Goal: Task Accomplishment & Management: Manage account settings

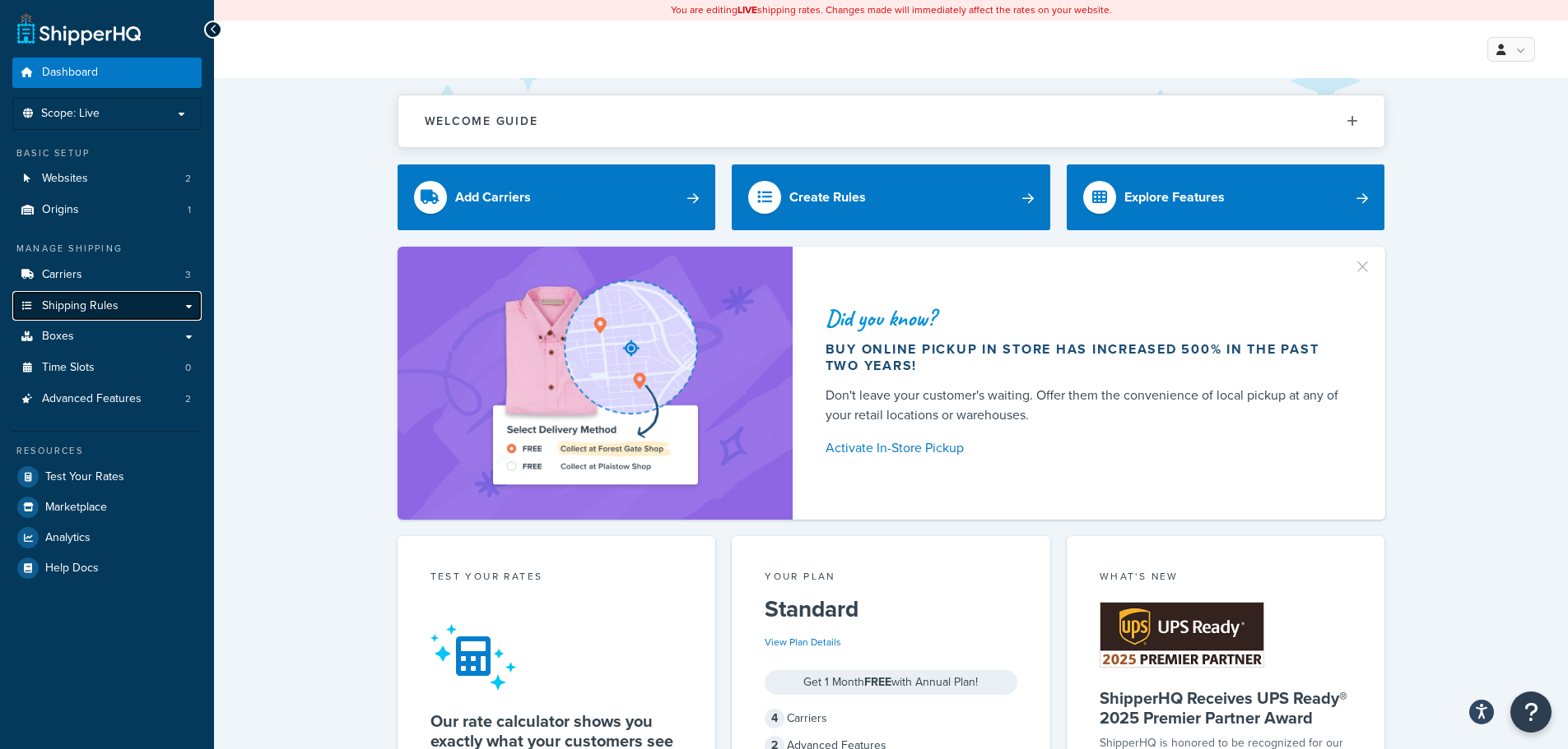
click at [105, 306] on span "Shipping Rules" at bounding box center [80, 307] width 77 height 14
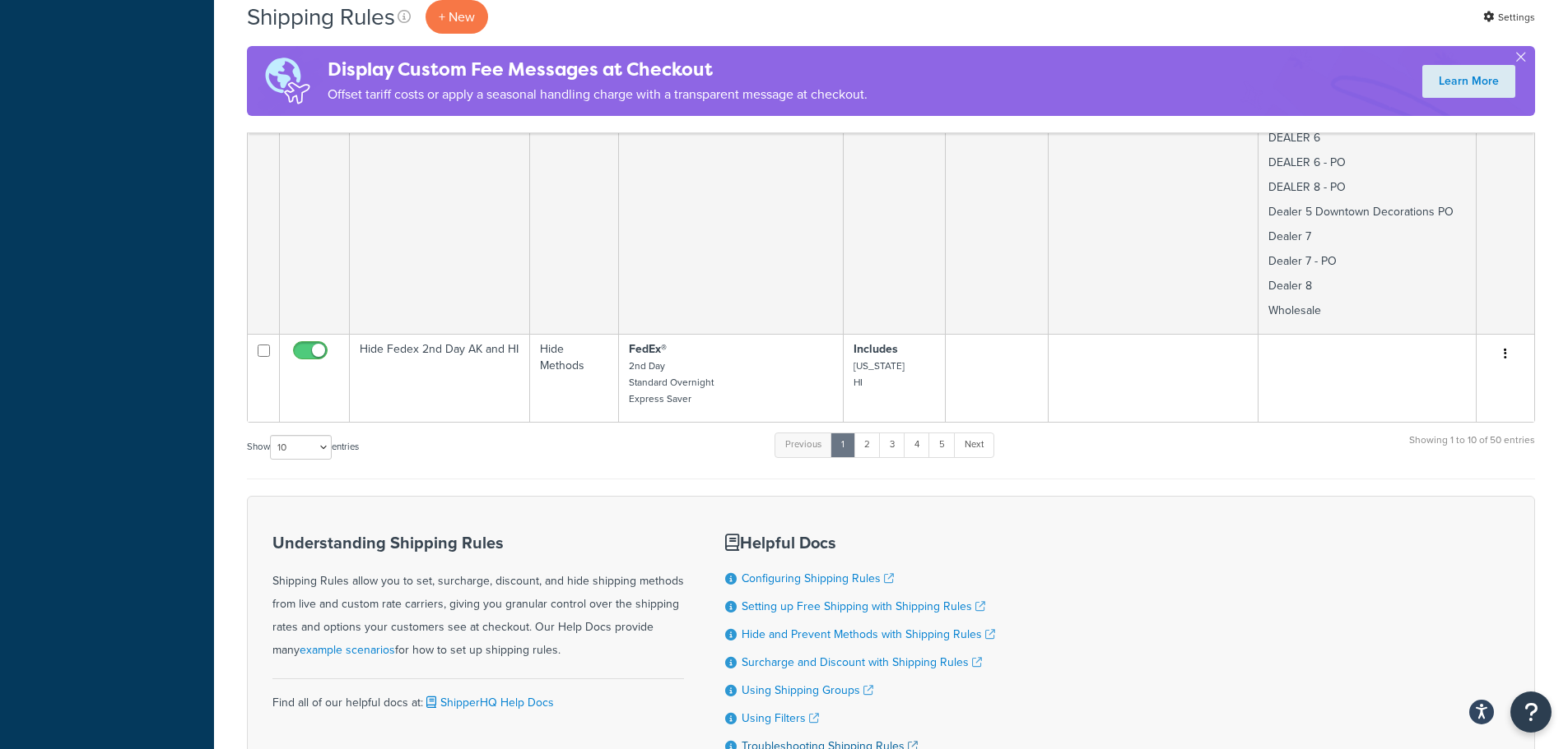
scroll to position [2799, 0]
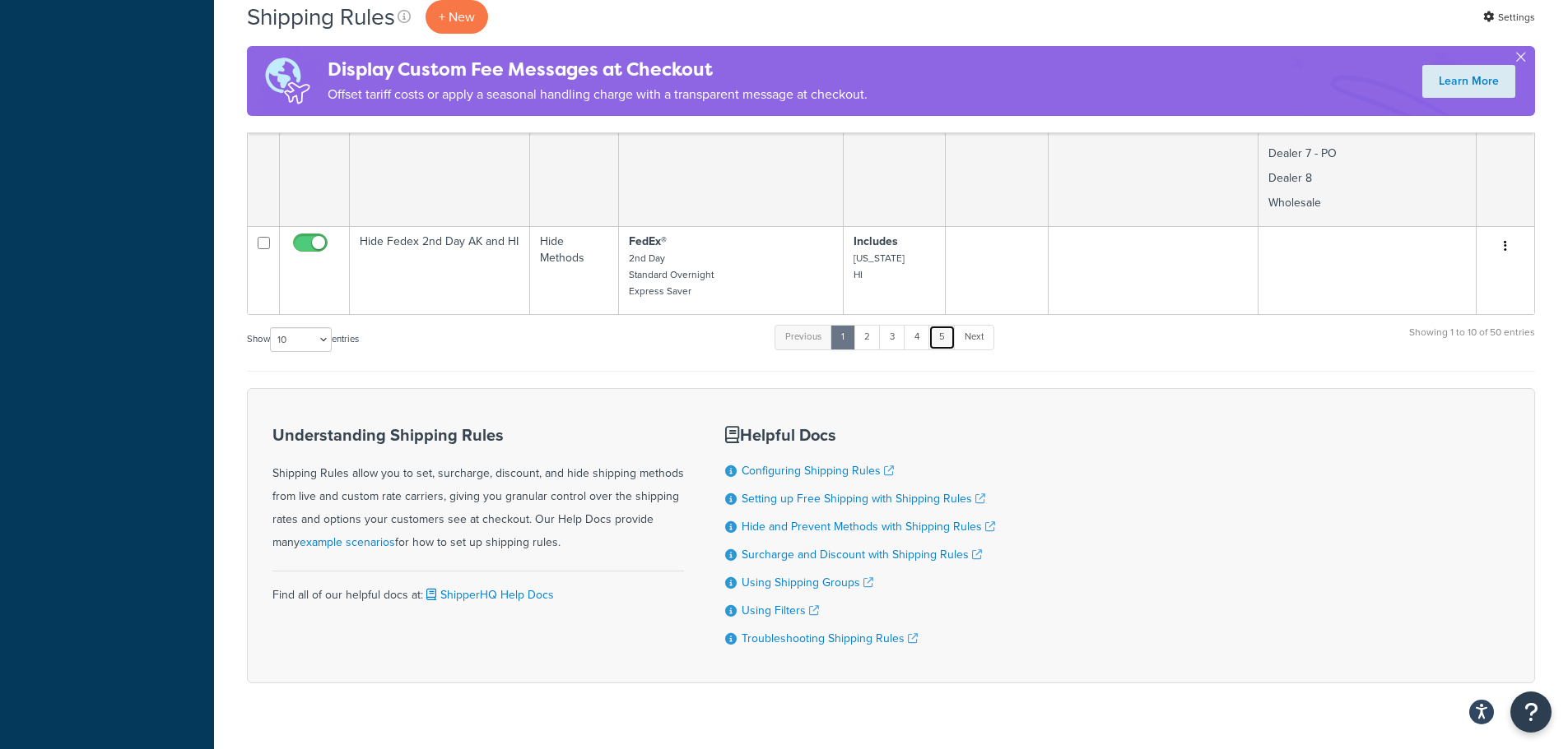
click at [950, 325] on link "5" at bounding box center [942, 337] width 28 height 25
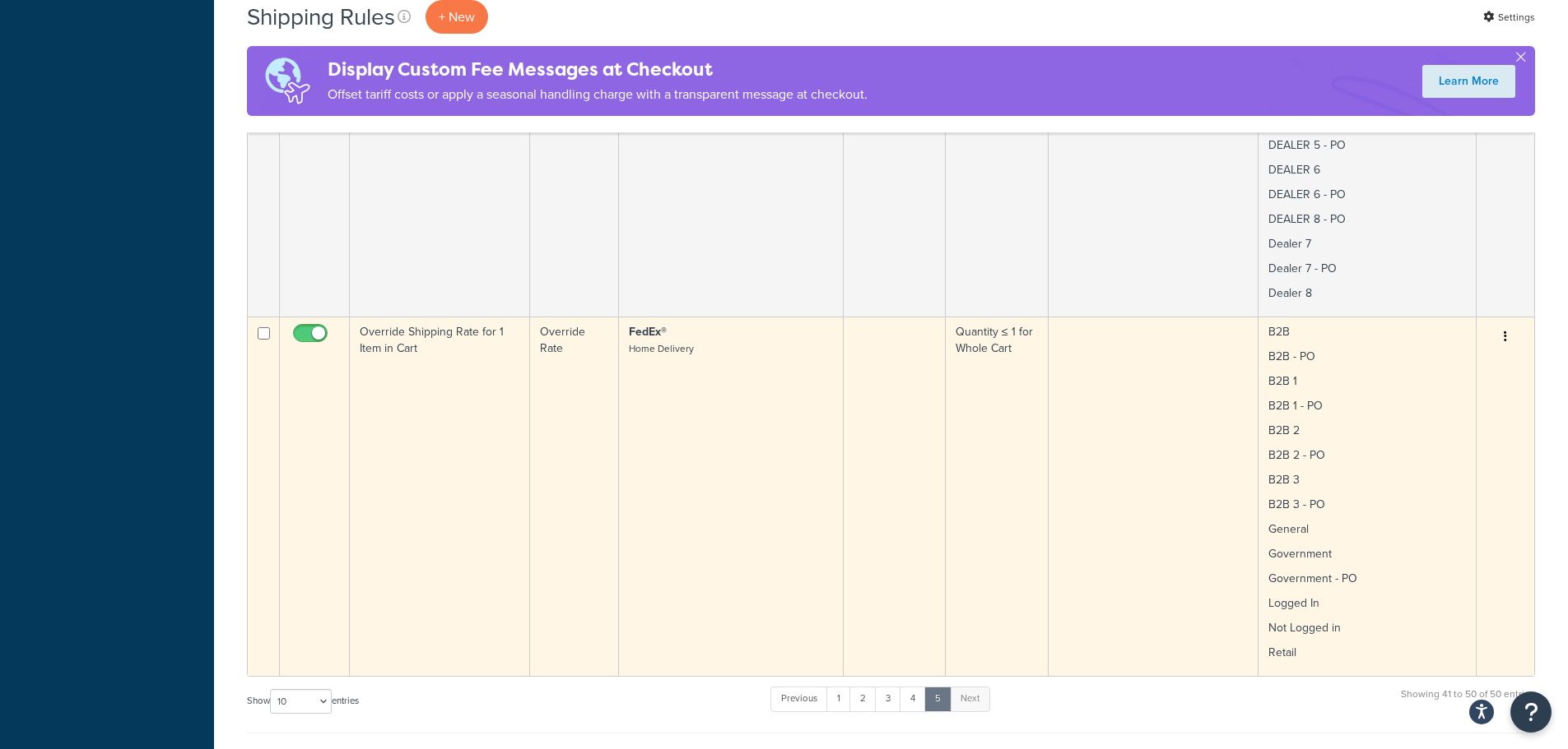
click at [1362, 357] on p "B2B - PO" at bounding box center [1367, 357] width 198 height 16
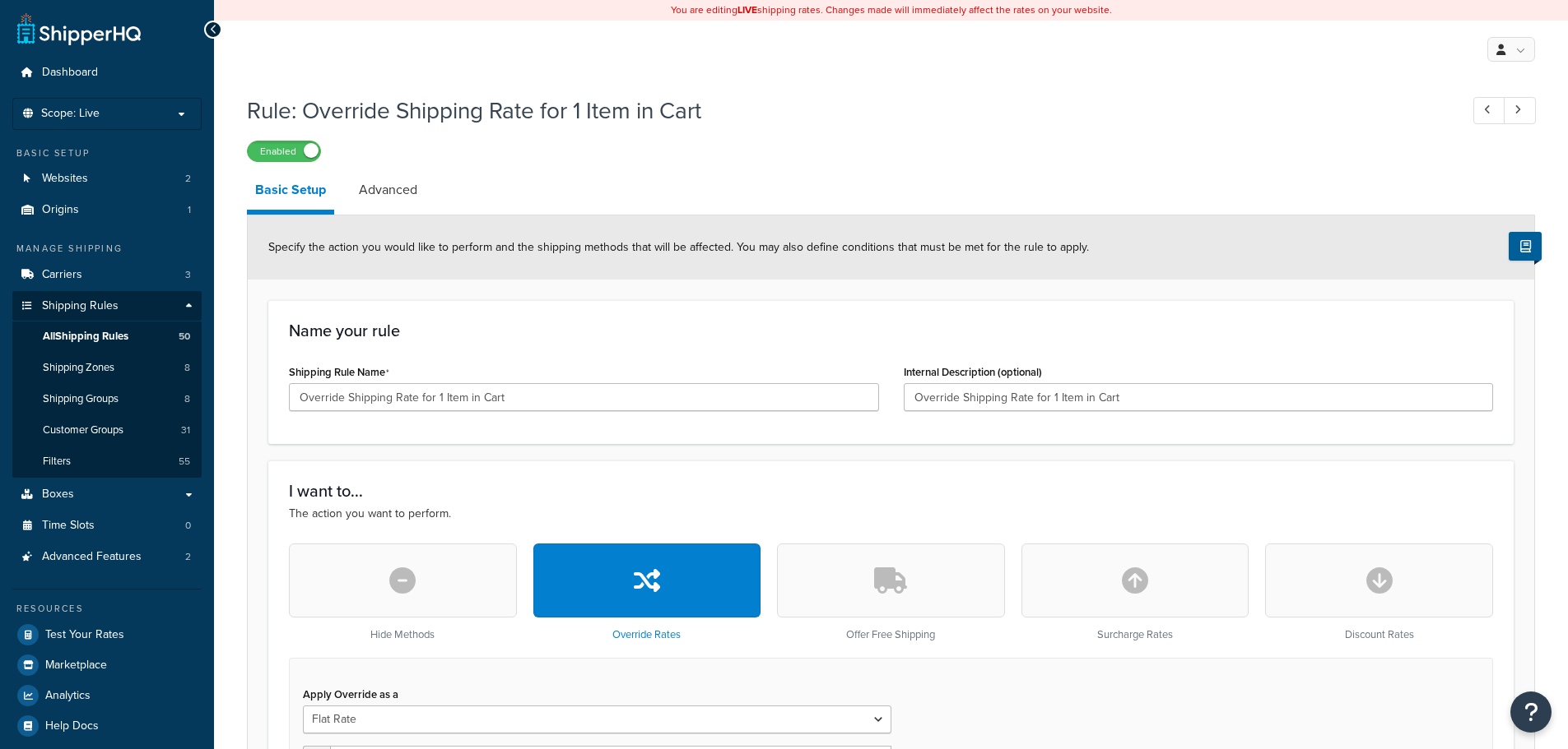
select select "SHIPPING_GROUP"
click at [379, 188] on link "Advanced" at bounding box center [388, 189] width 75 height 39
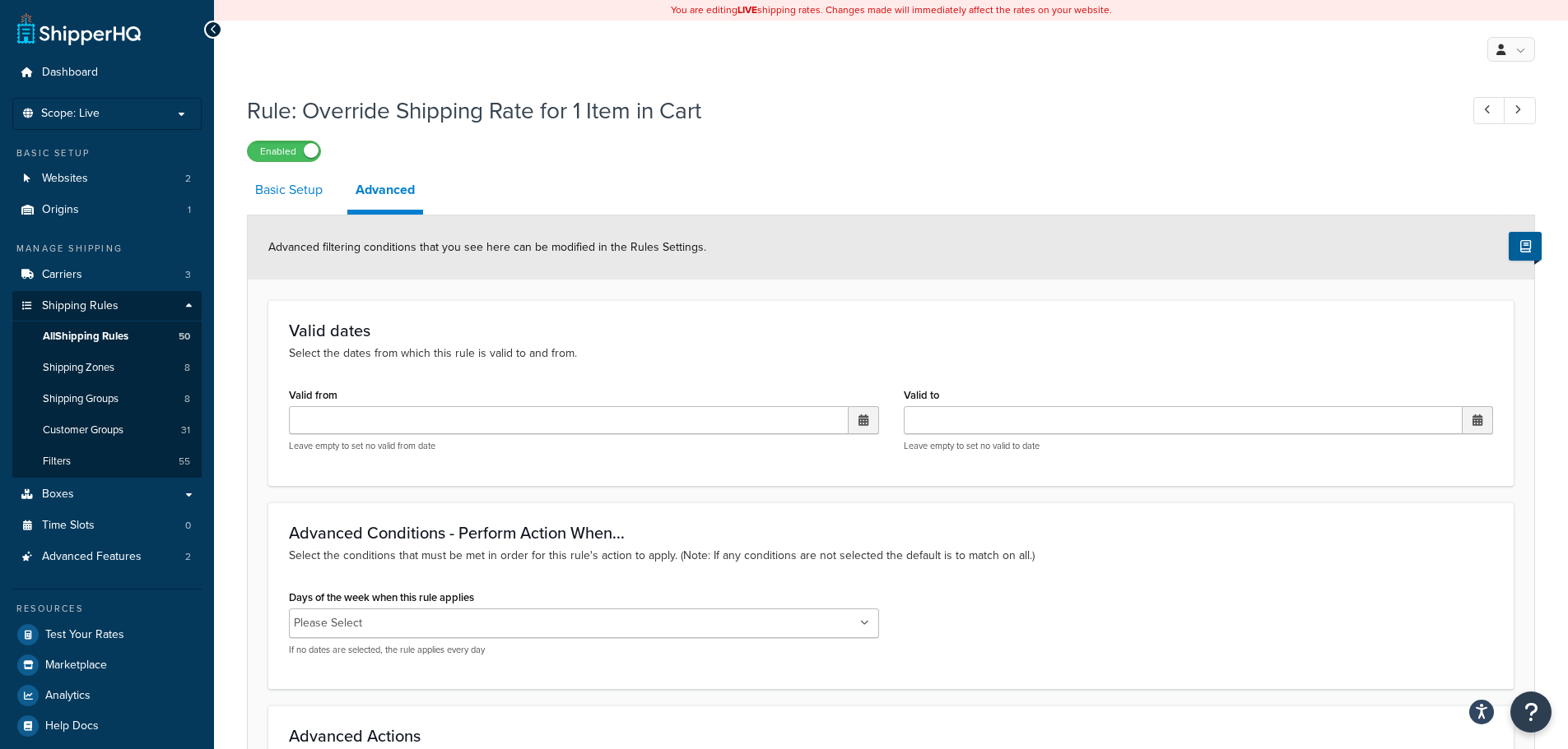
click at [279, 192] on link "Basic Setup" at bounding box center [288, 189] width 84 height 39
select select "SHIPPING_GROUP"
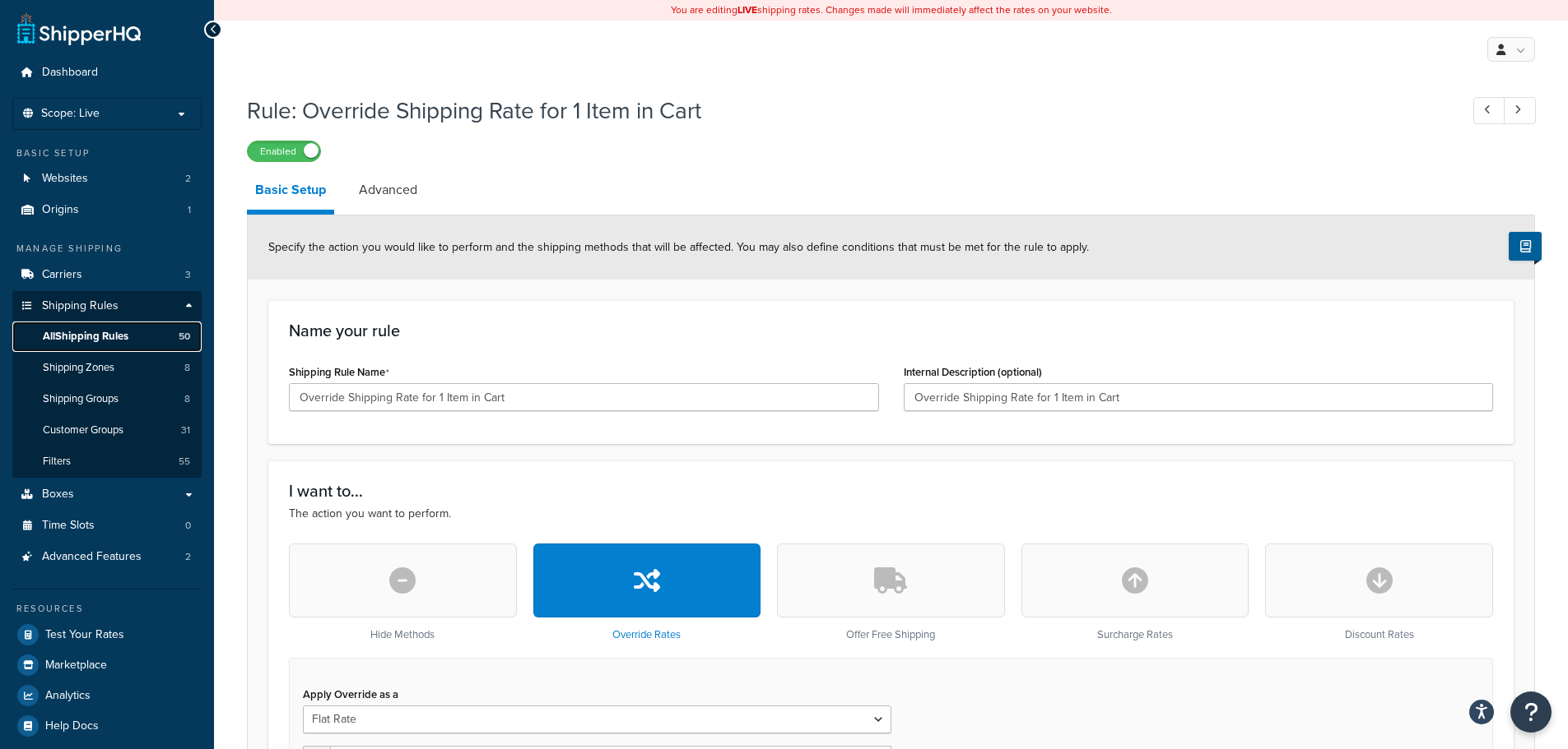
click at [102, 330] on span "All Shipping Rules" at bounding box center [85, 337] width 85 height 14
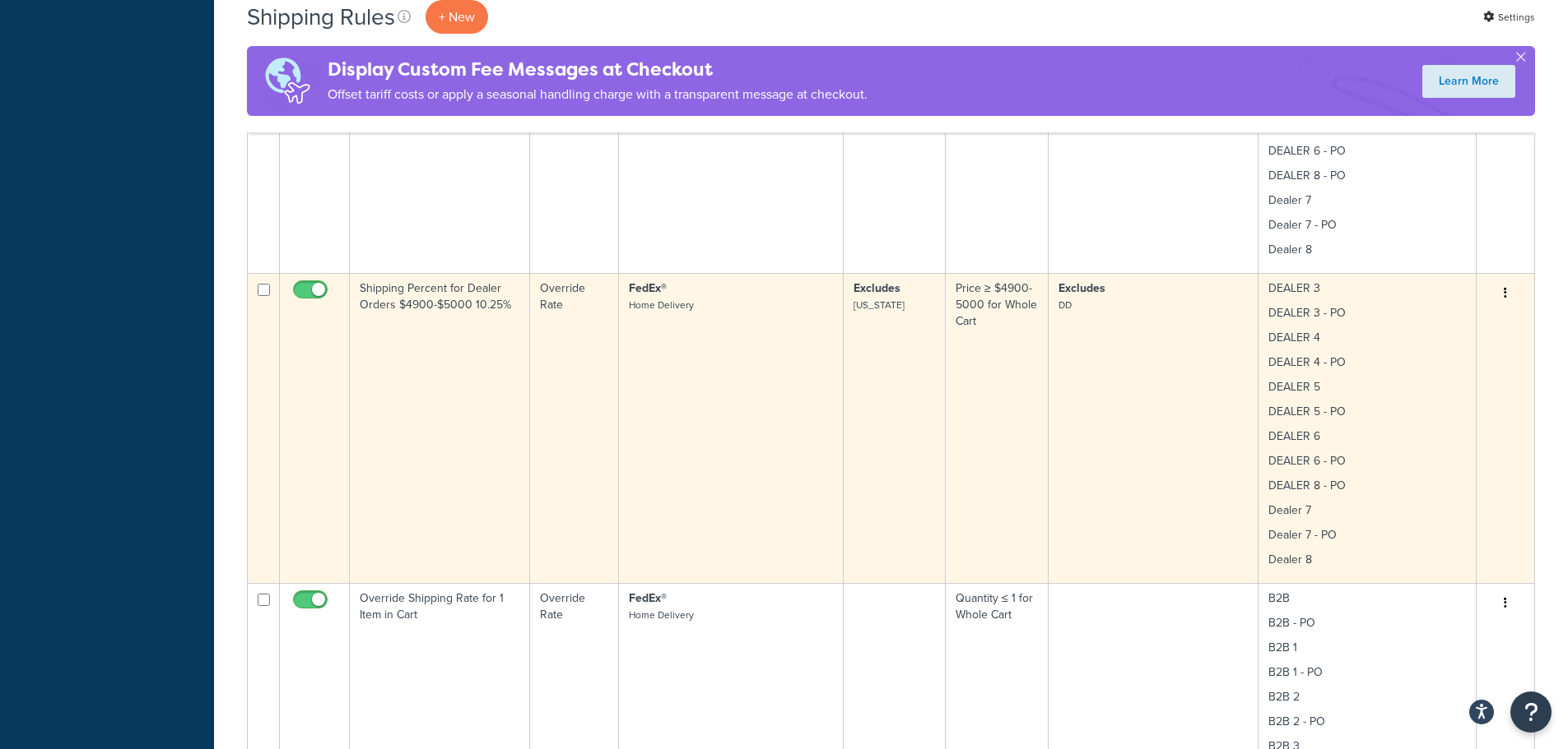
scroll to position [2864, 0]
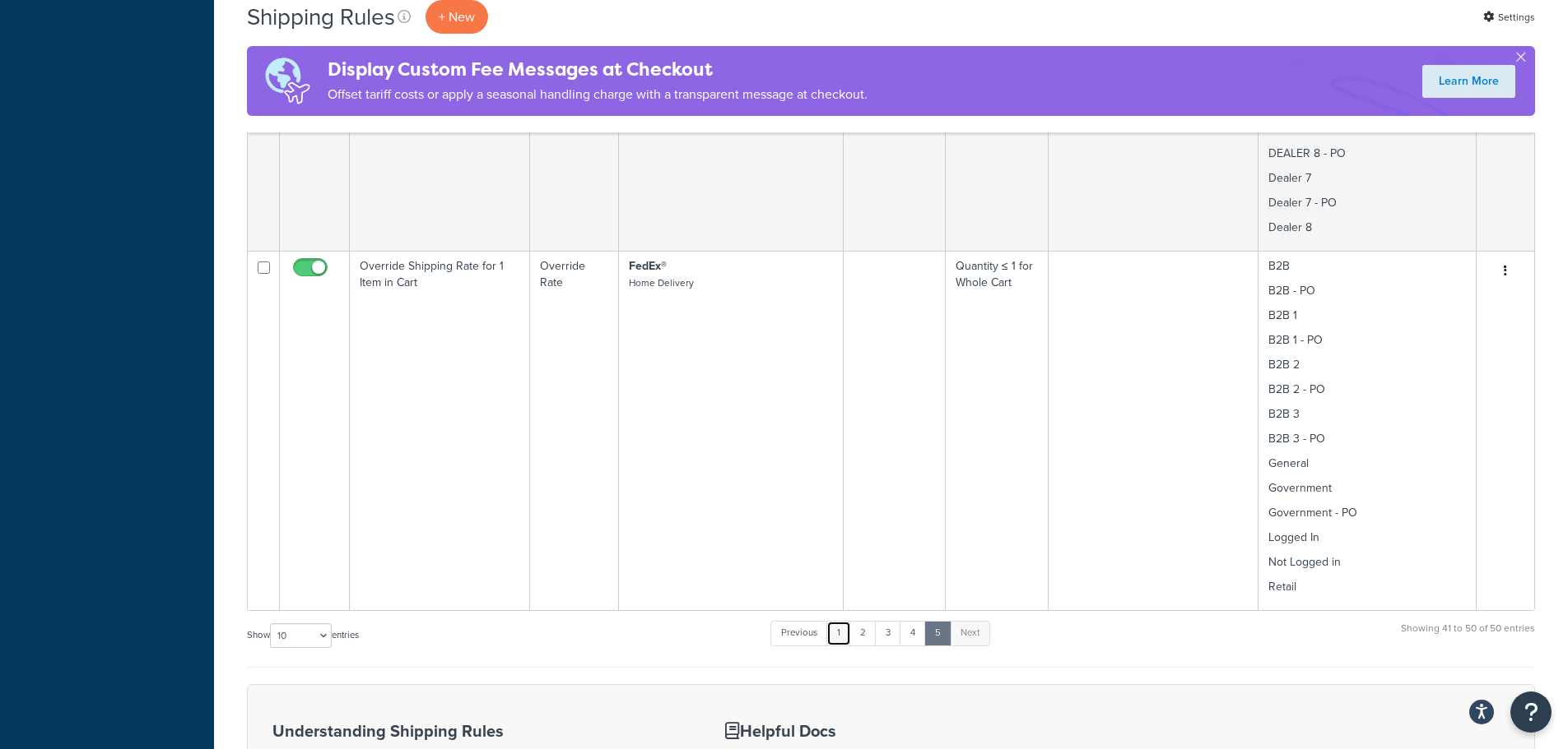
click at [837, 634] on link "1" at bounding box center [838, 633] width 25 height 25
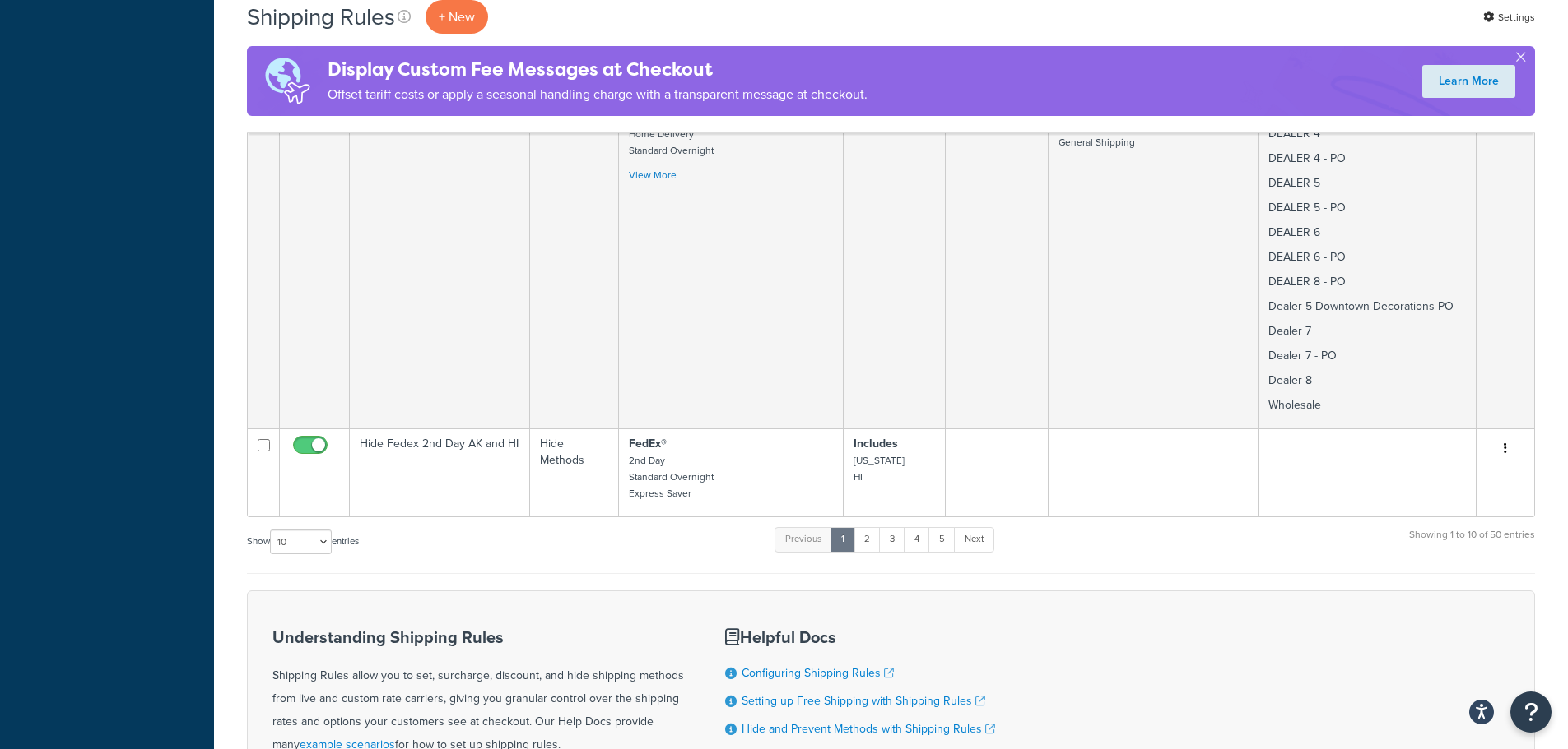
scroll to position [2634, 0]
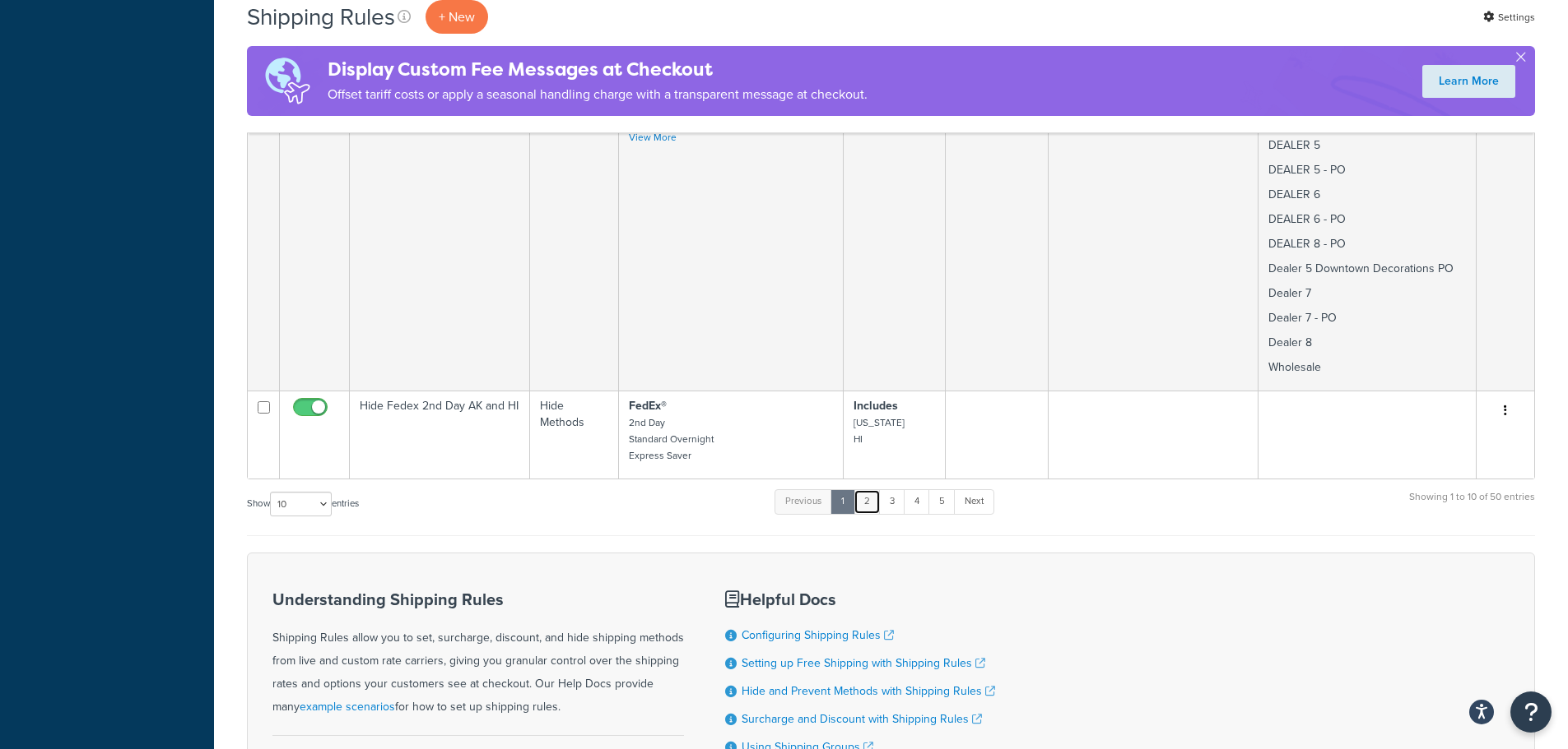
click at [869, 489] on link "2" at bounding box center [867, 502] width 28 height 25
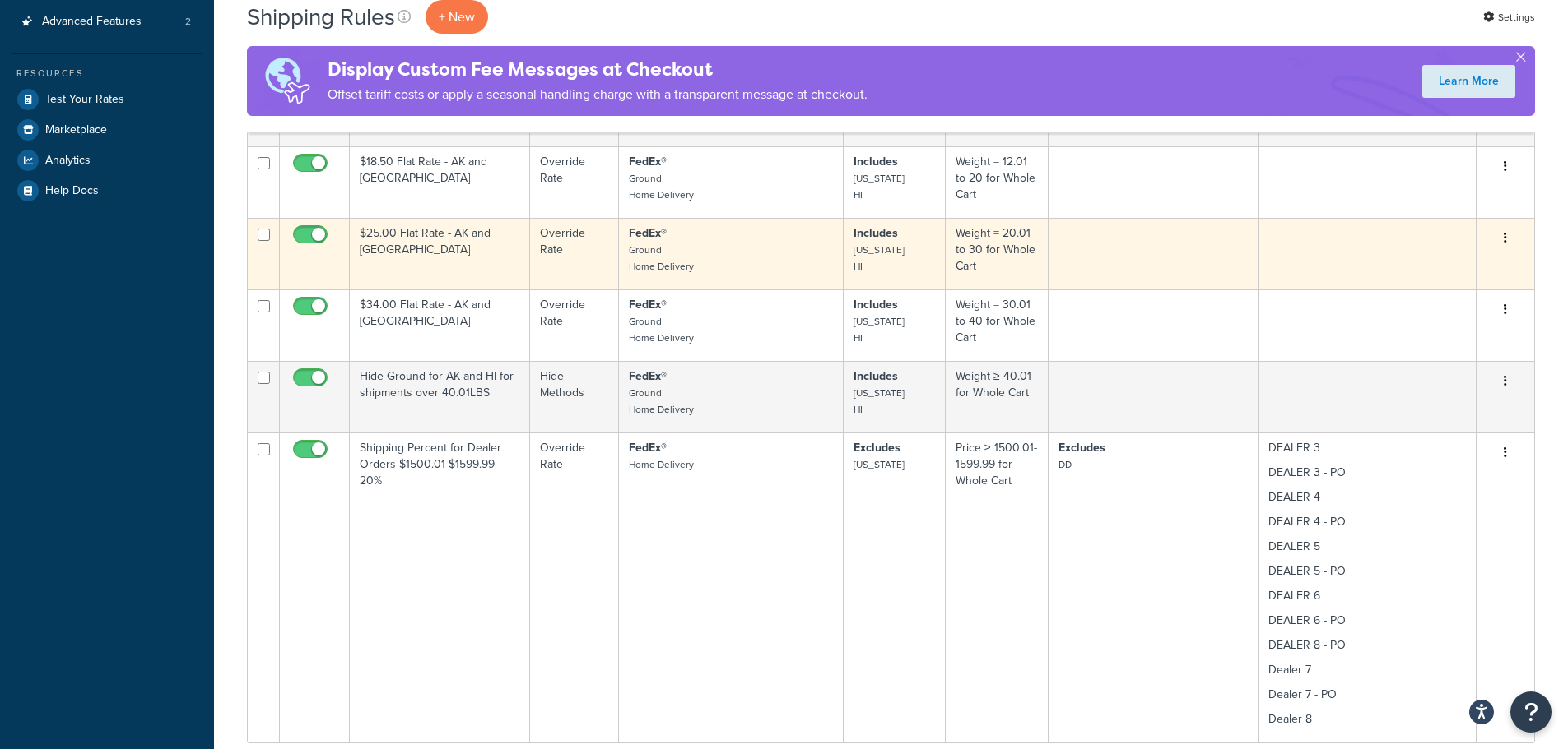
scroll to position [576, 0]
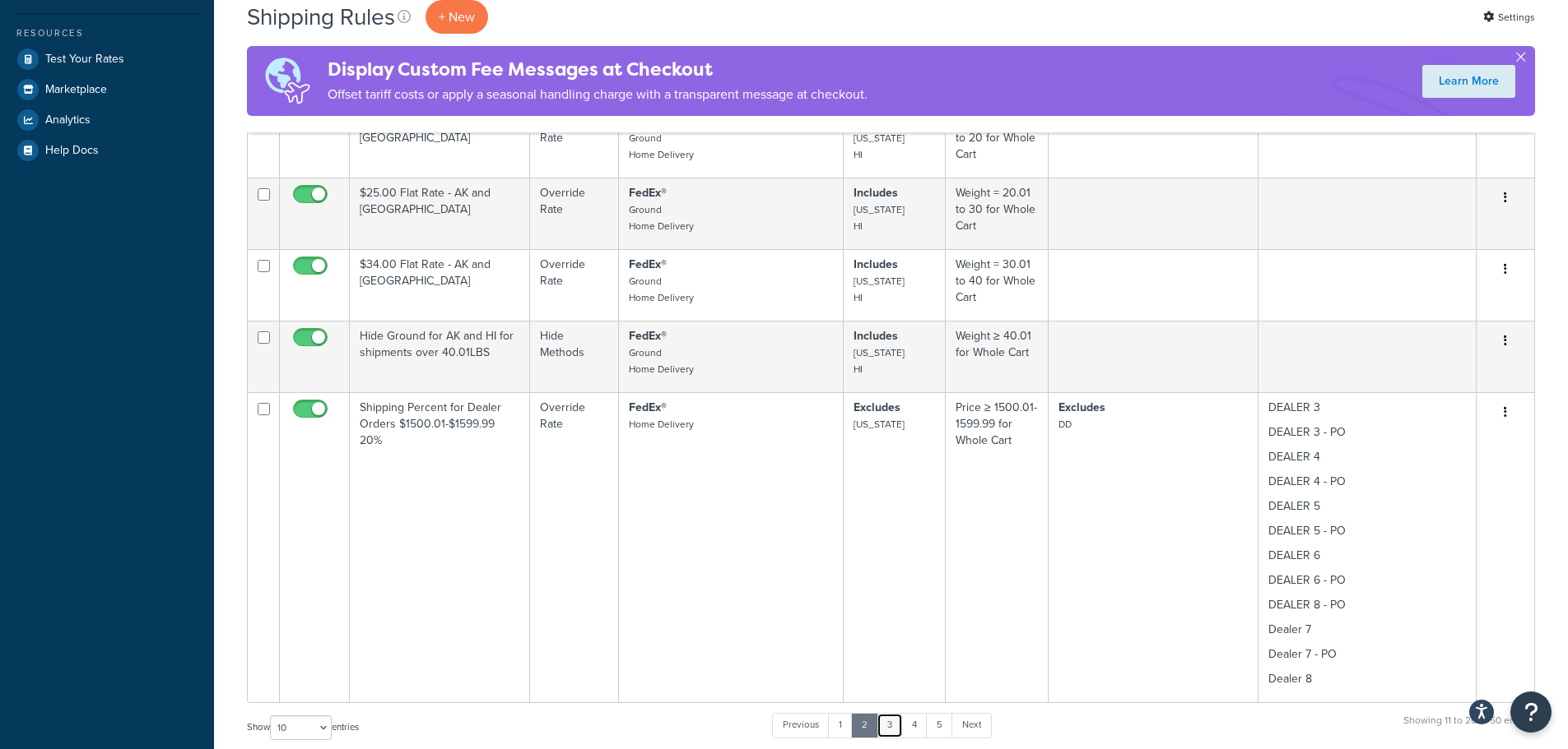
click at [891, 728] on link "3" at bounding box center [890, 726] width 27 height 25
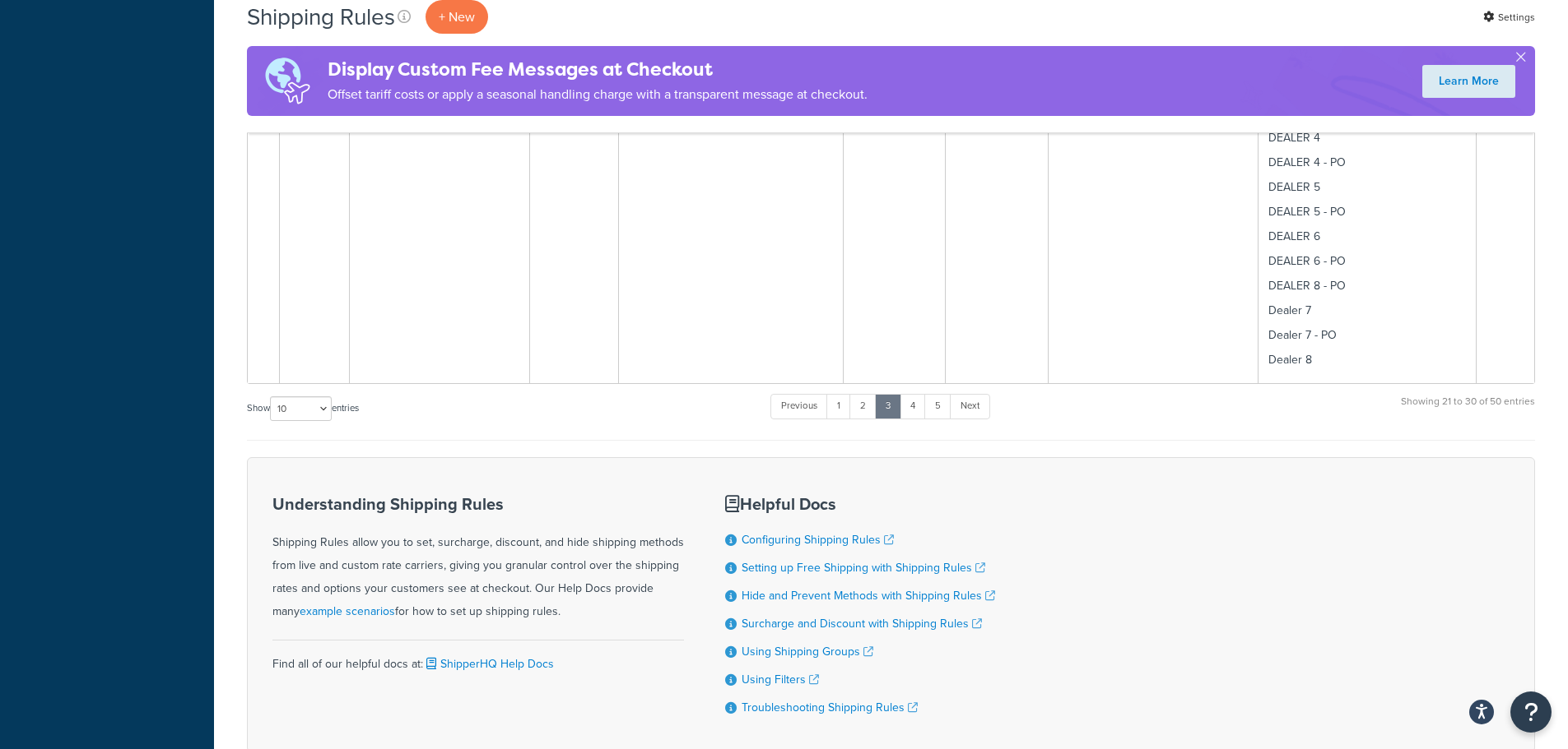
scroll to position [3044, 0]
click at [917, 408] on link "4" at bounding box center [913, 405] width 27 height 25
click at [916, 406] on link "4" at bounding box center [913, 405] width 27 height 25
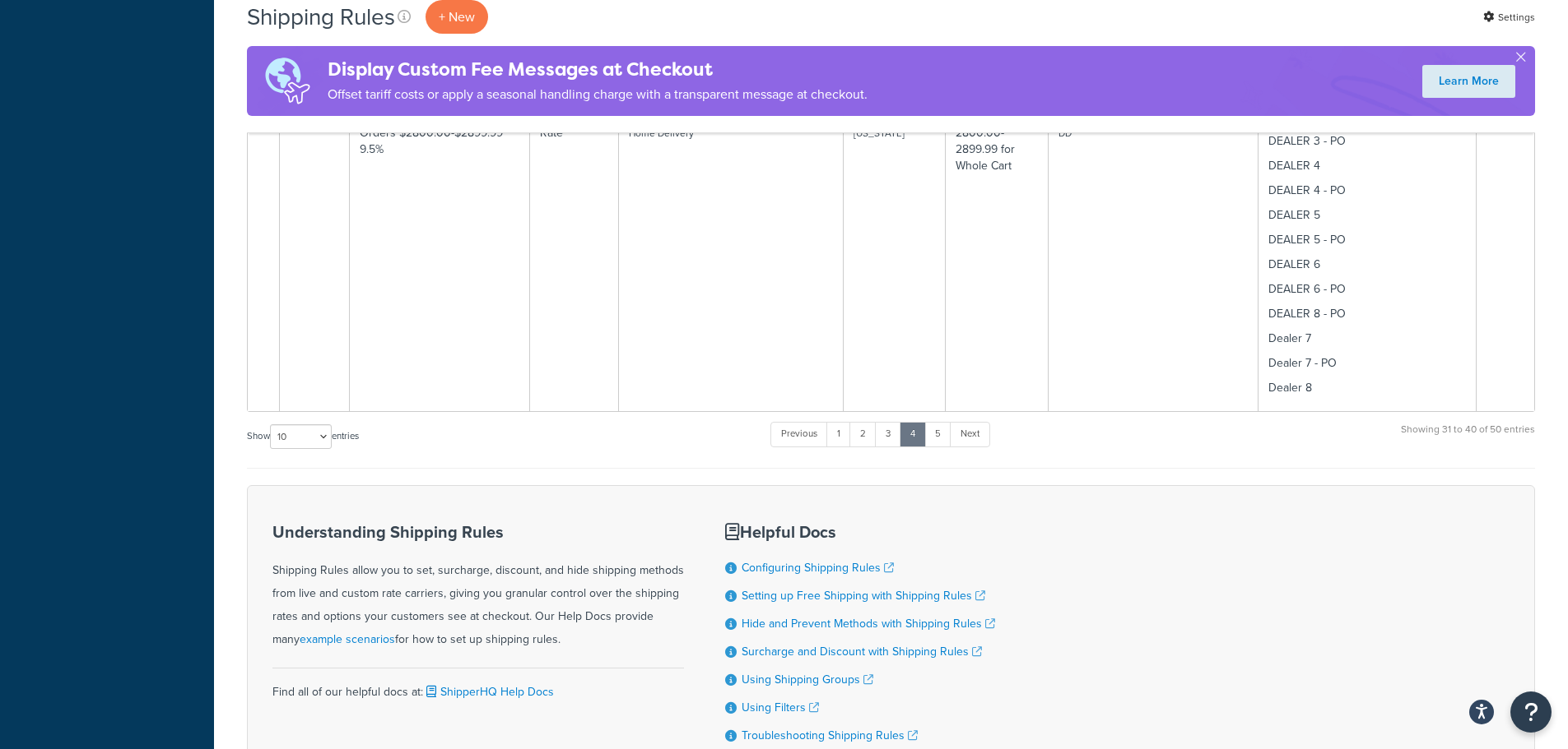
scroll to position [3145, 0]
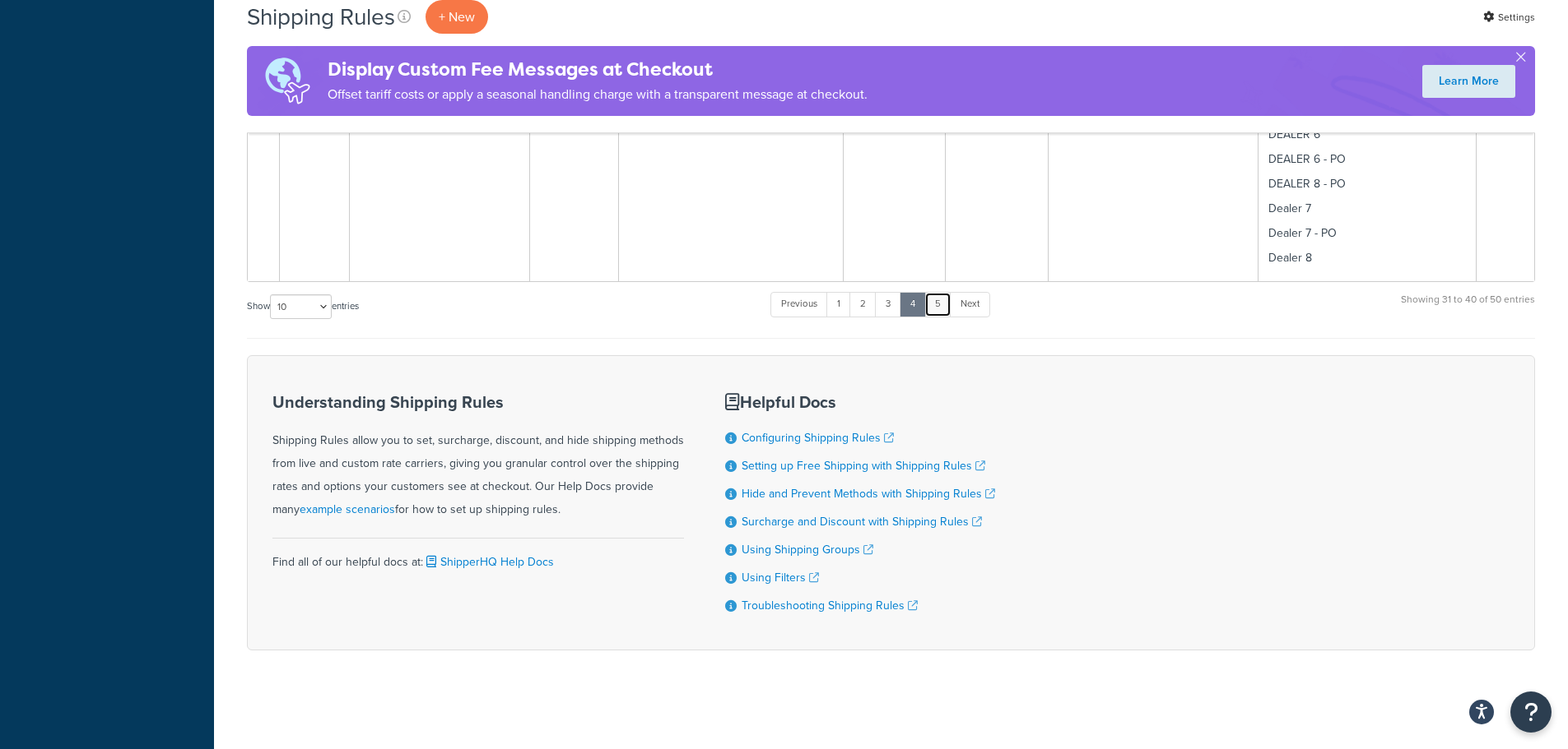
click at [939, 311] on link "5" at bounding box center [938, 304] width 28 height 25
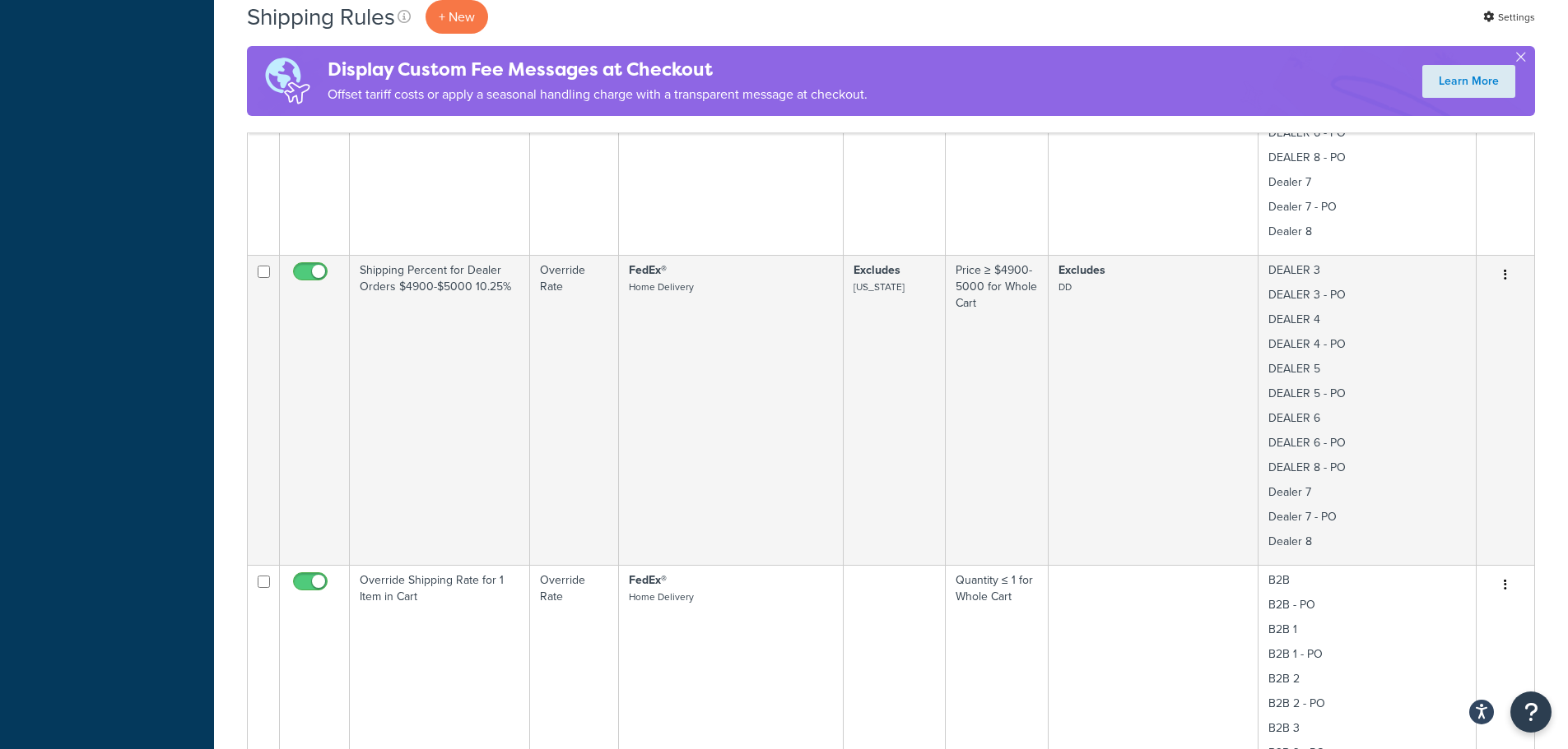
scroll to position [2961, 0]
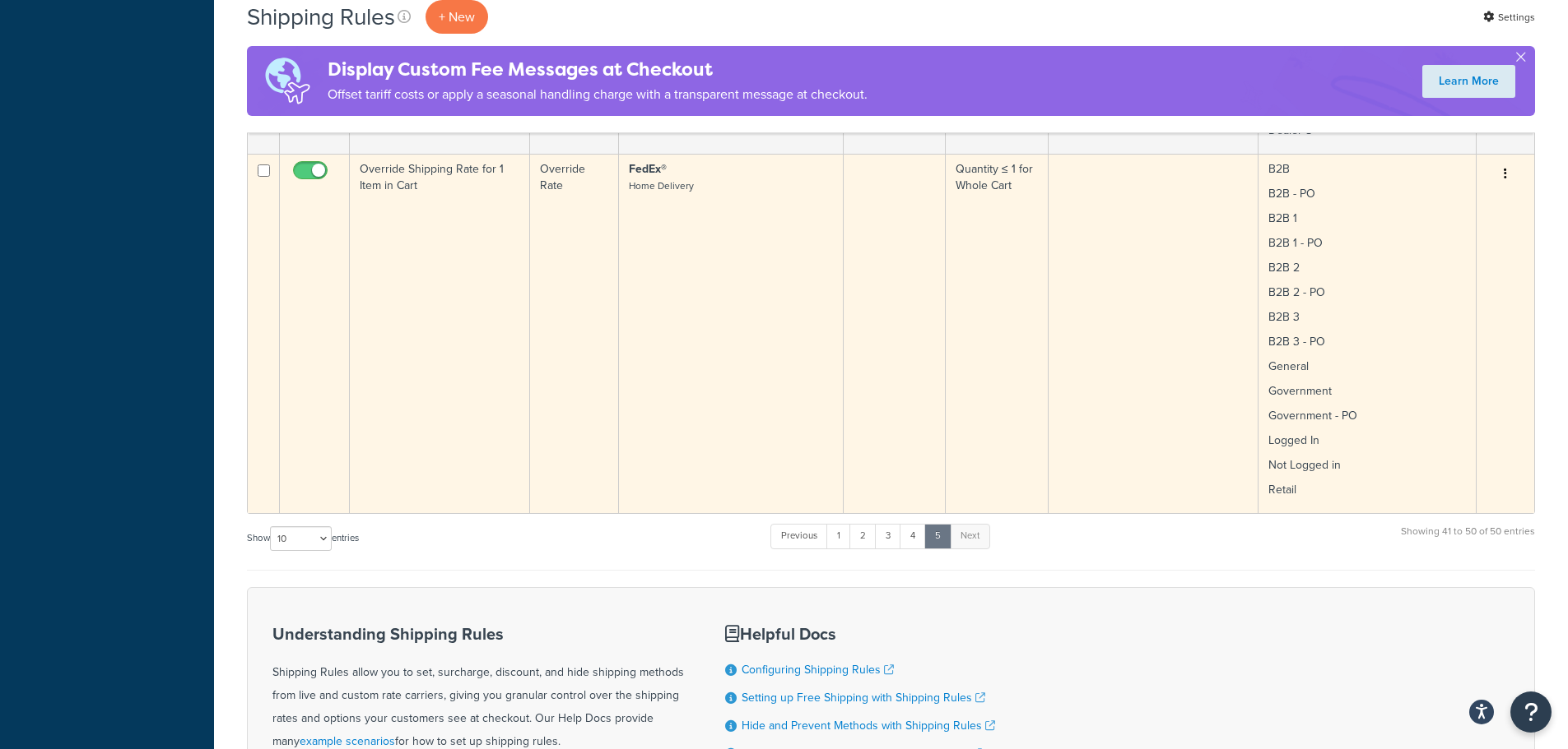
click at [1057, 279] on td at bounding box center [1153, 334] width 210 height 359
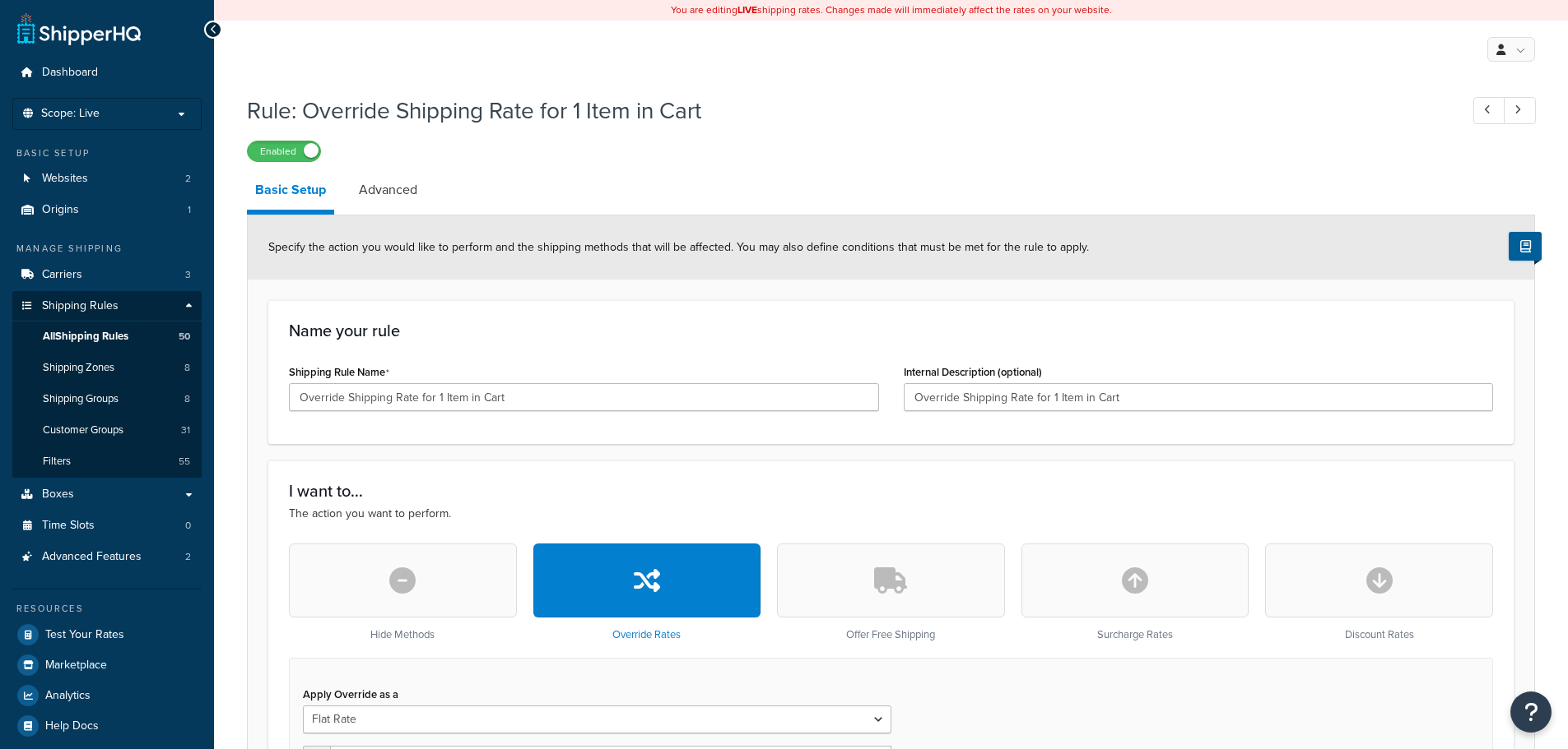
select select "SHIPPING_GROUP"
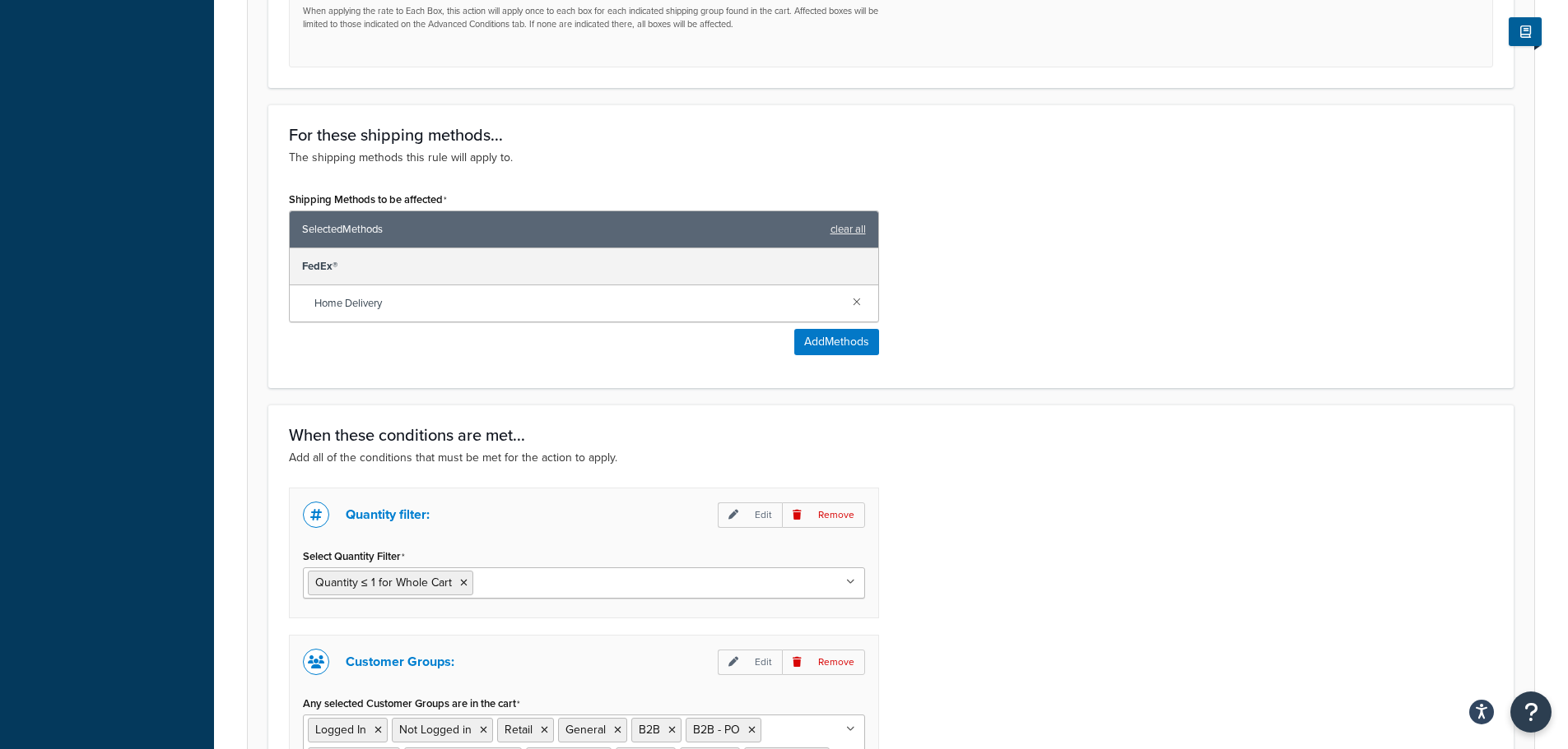
scroll to position [1152, 0]
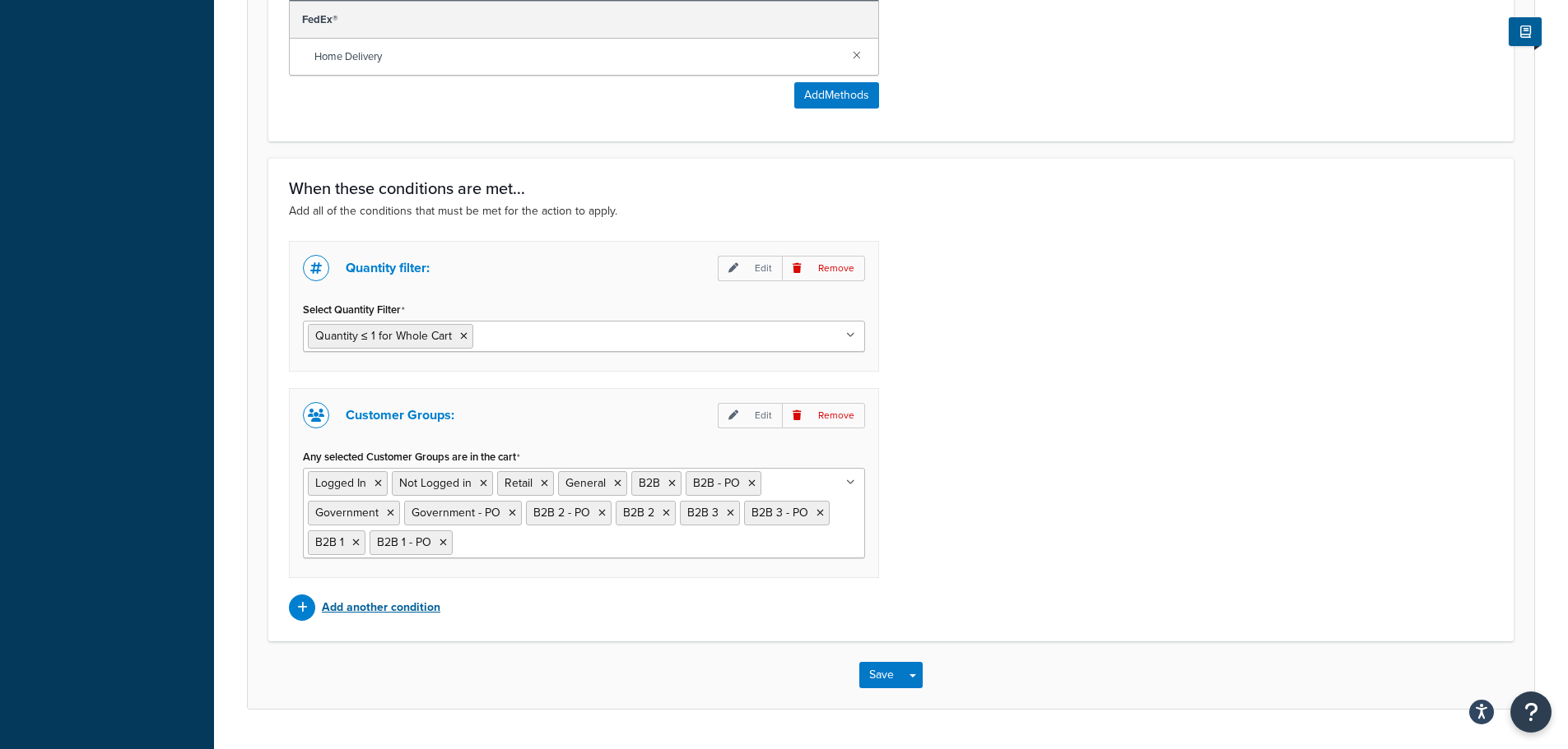
click at [373, 616] on p "Add another condition" at bounding box center [381, 608] width 118 height 23
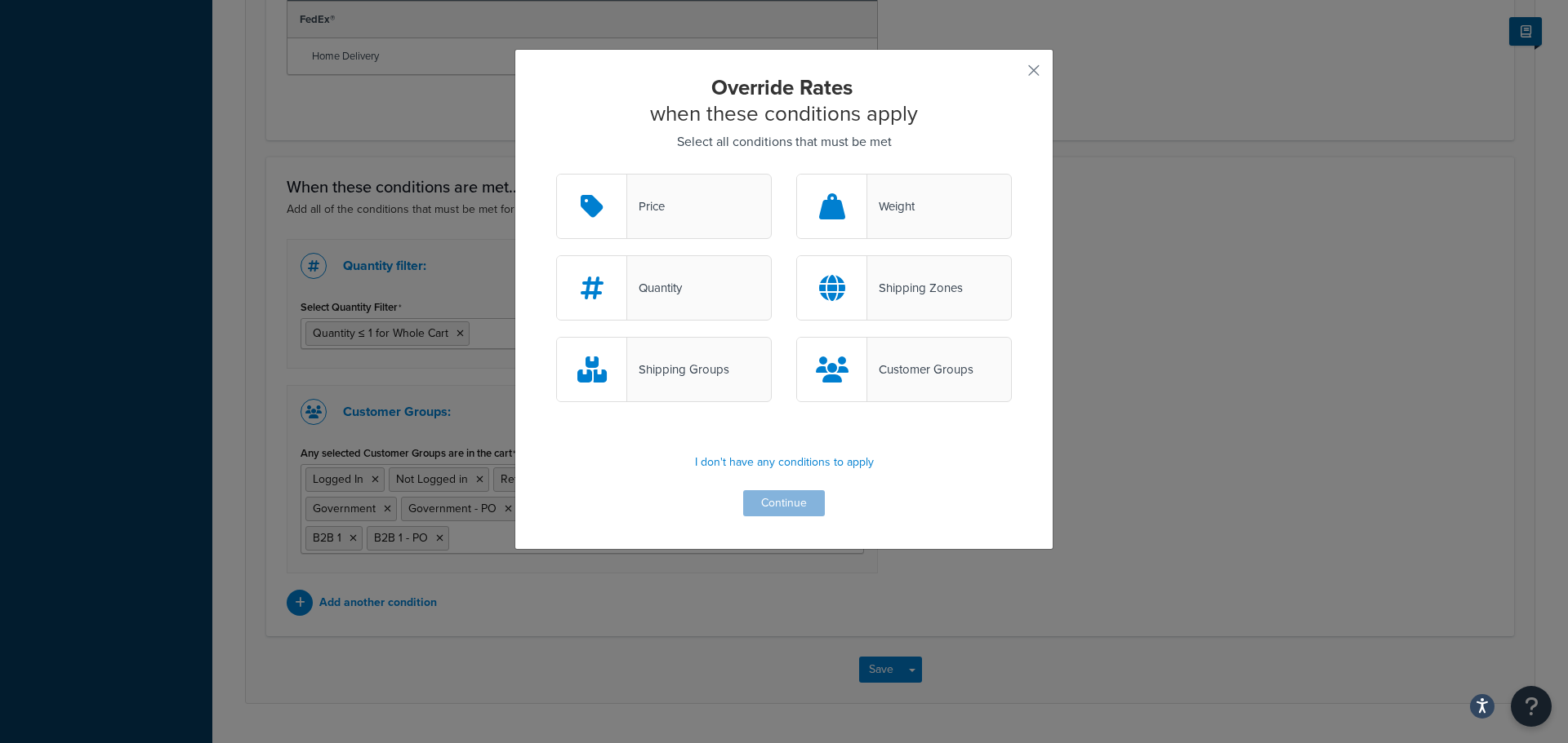
click at [704, 378] on div "Shipping Groups" at bounding box center [678, 370] width 102 height 23
click at [0, 0] on input "Shipping Groups" at bounding box center [0, 0] width 0 height 0
click at [757, 510] on button "Continue" at bounding box center [784, 504] width 81 height 26
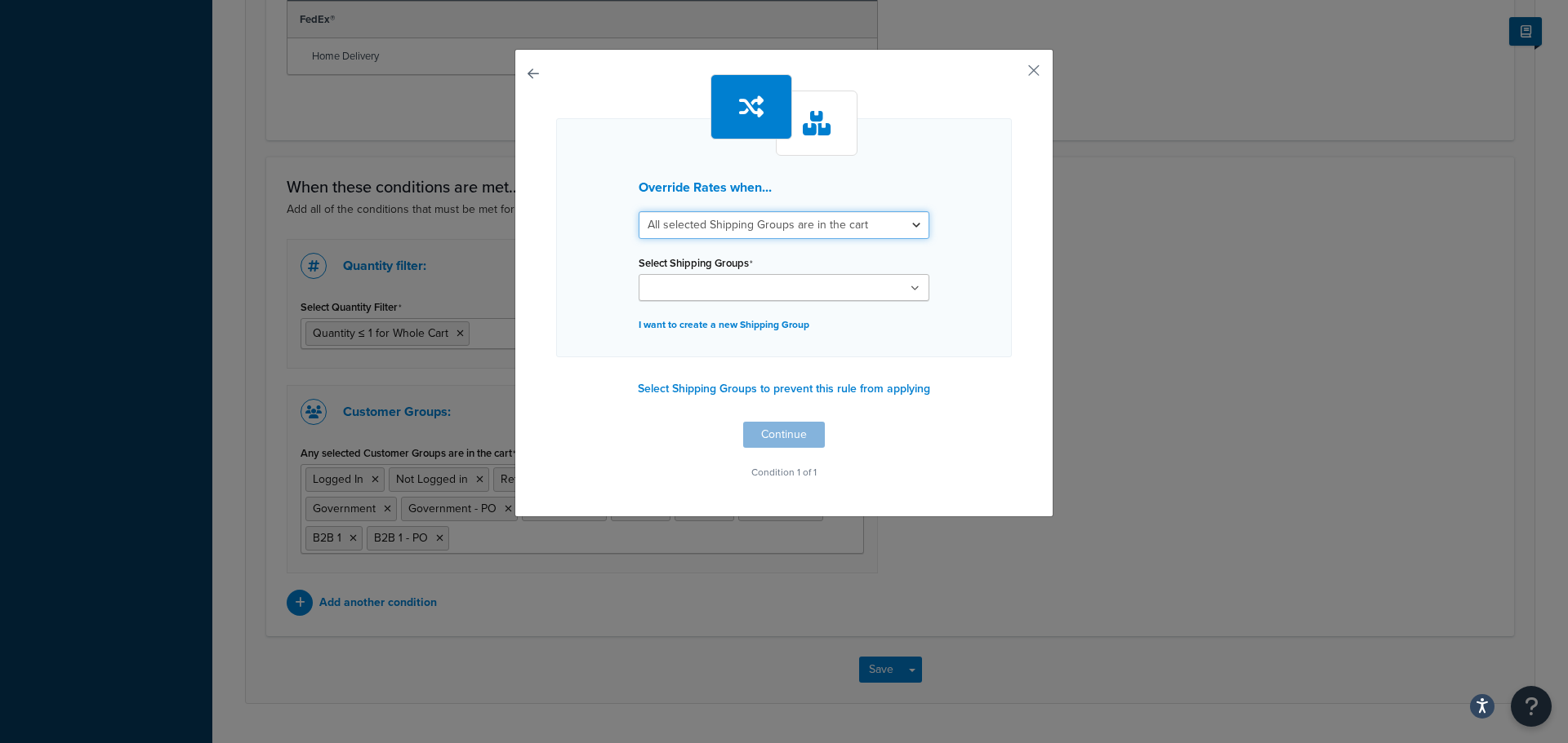
click at [765, 233] on select "All selected Shipping Groups are in the cart Any selected Shipping Groups are i…" at bounding box center [783, 225] width 290 height 27
click at [1012, 74] on button "button" at bounding box center [1009, 76] width 4 height 4
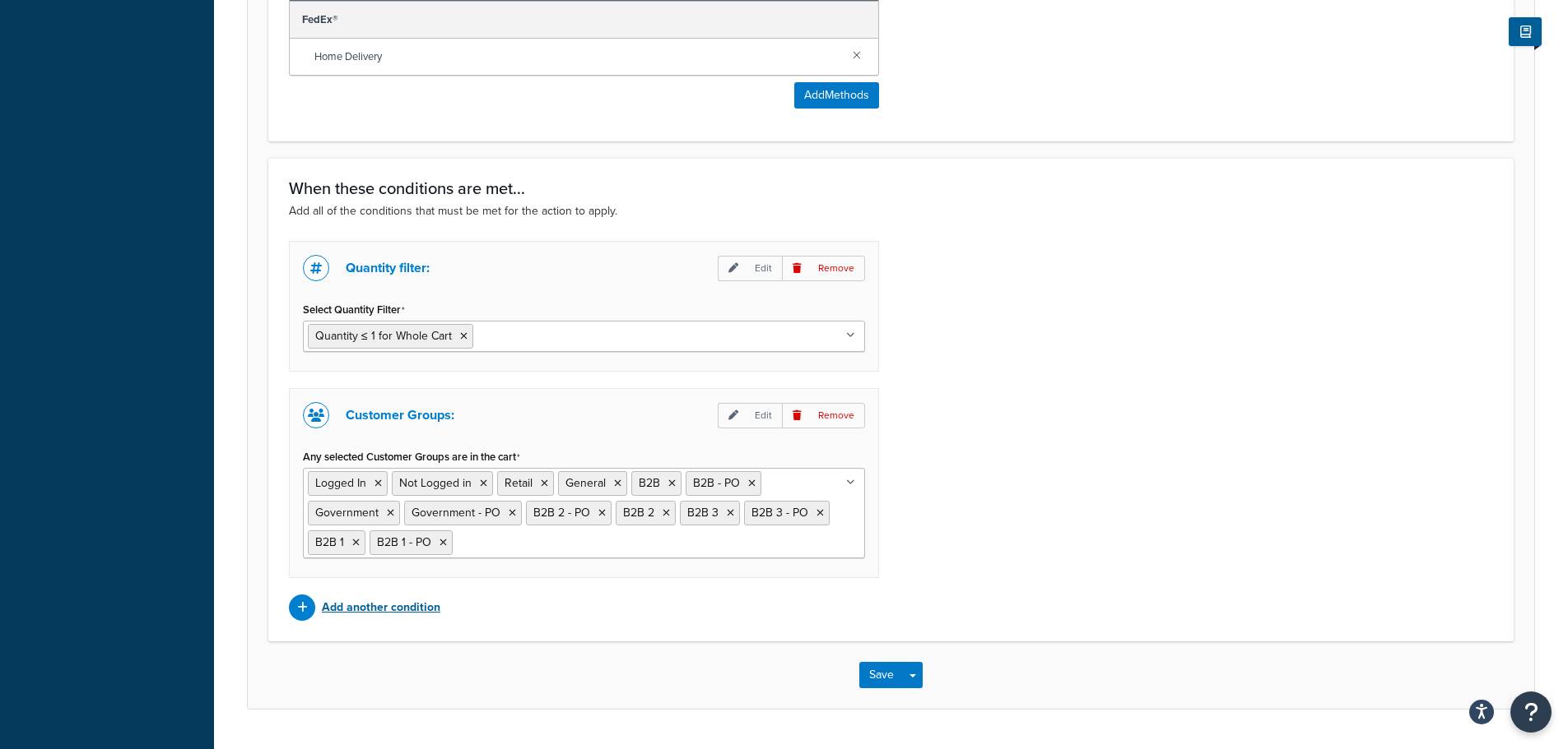
click at [400, 603] on p "Add another condition" at bounding box center [381, 608] width 118 height 23
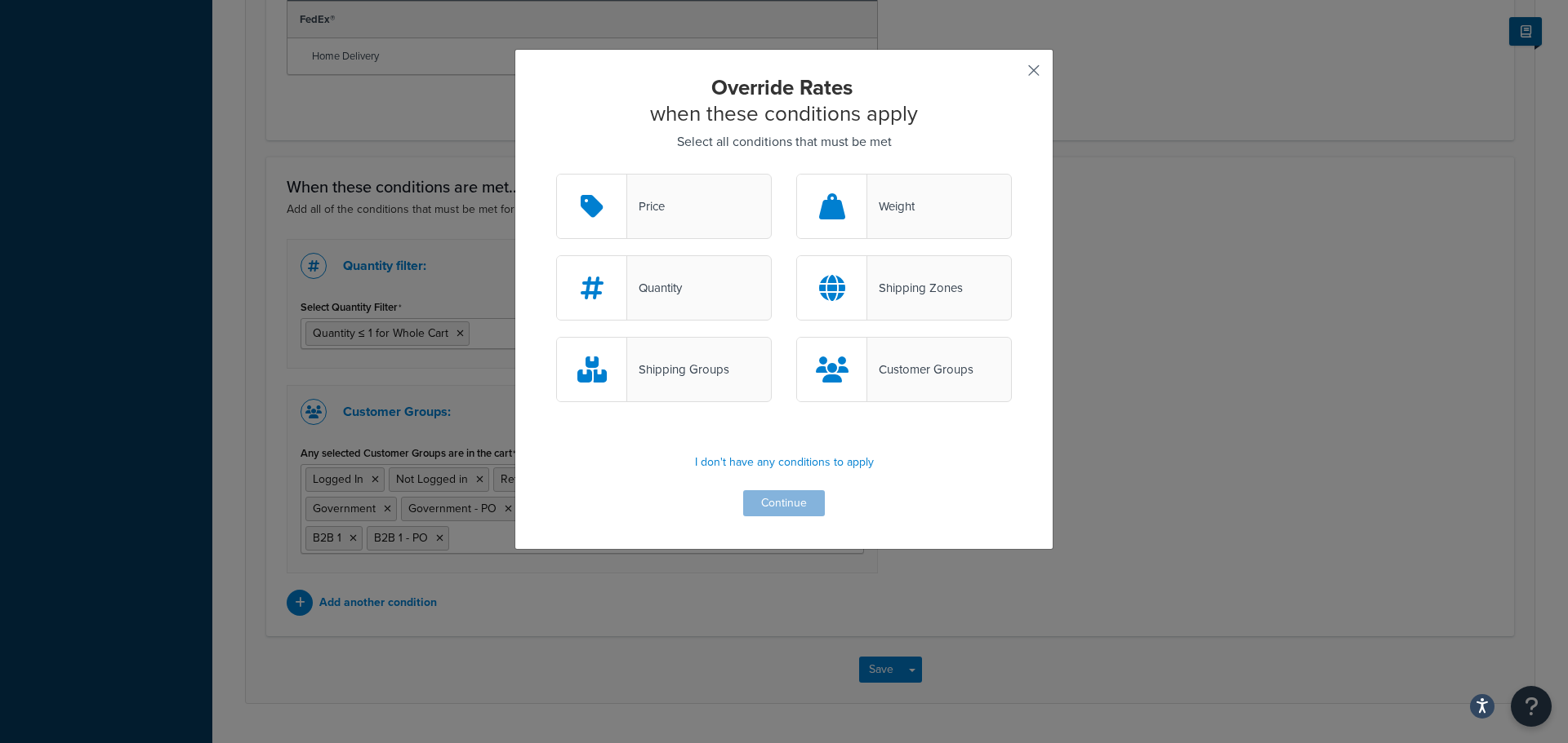
click at [1012, 74] on button "button" at bounding box center [1009, 76] width 4 height 4
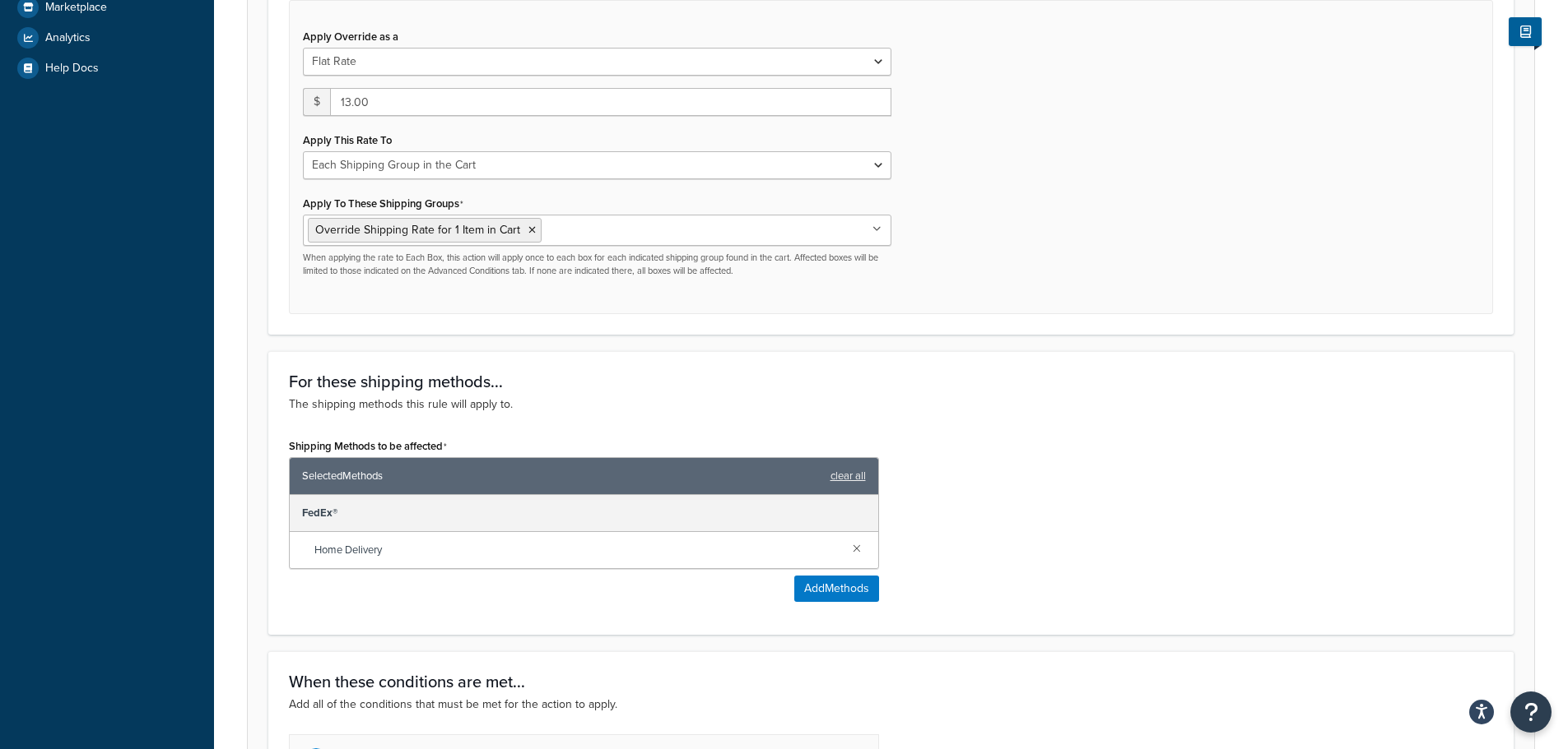
scroll to position [494, 0]
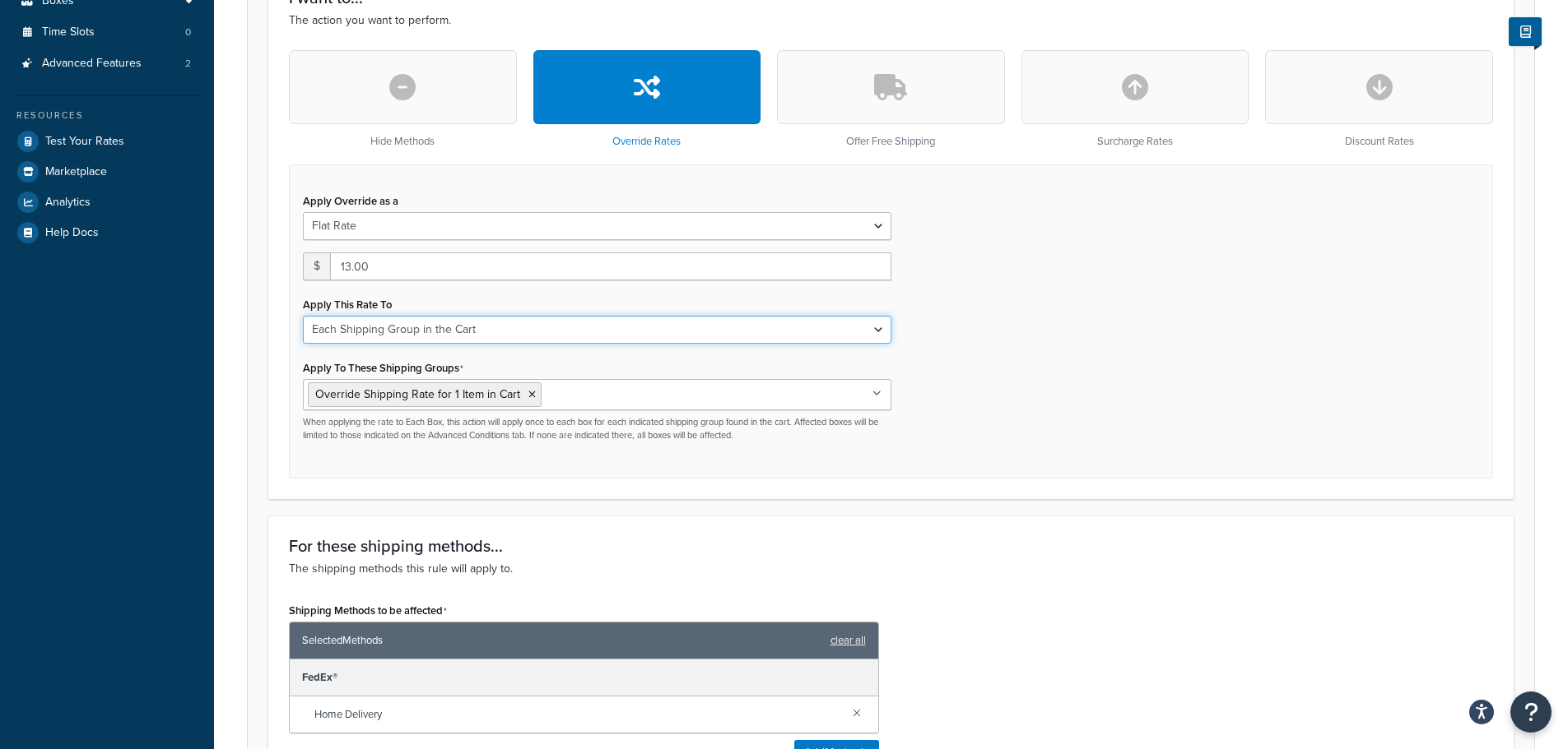
click at [875, 328] on select "Each Shipment in the Cart Each Shipping Group in the Cart Each Item within a Sh…" at bounding box center [596, 329] width 588 height 28
click at [1180, 370] on div "Apply Override as a Flat Rate Percentage Flat Rate & Percentage $ 13.00 Apply T…" at bounding box center [891, 321] width 1204 height 314
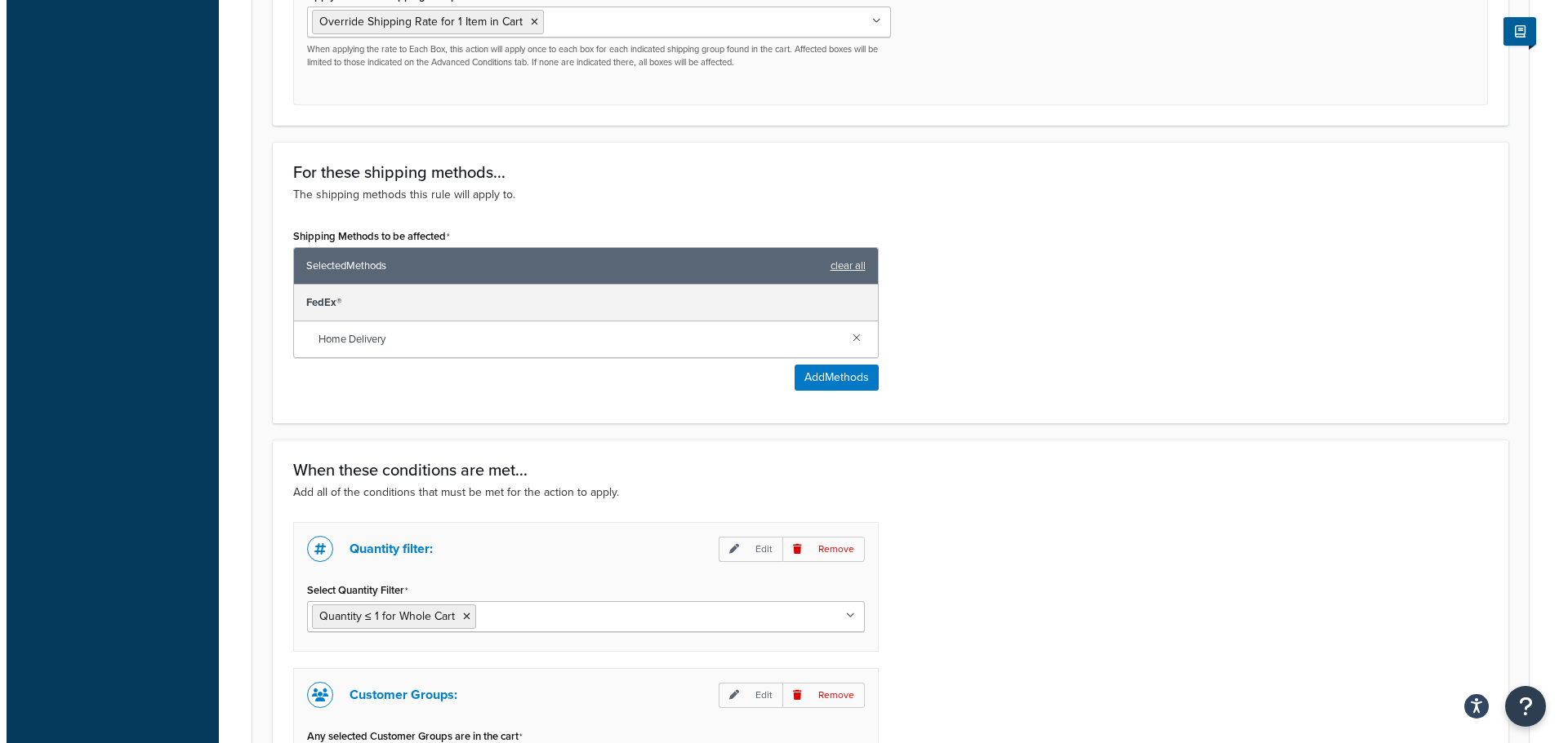
scroll to position [859, 0]
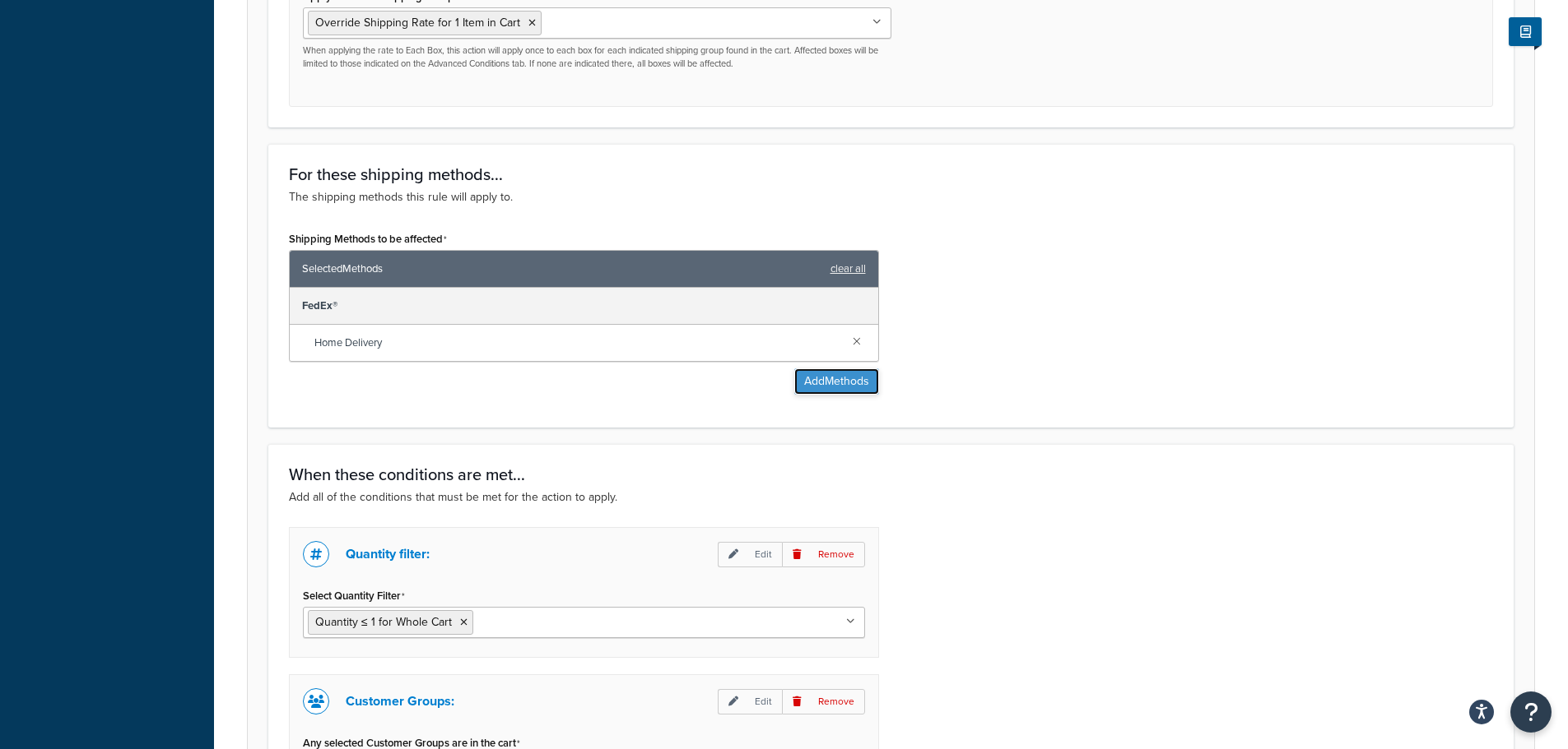
click at [857, 387] on button "Add Methods" at bounding box center [836, 382] width 85 height 27
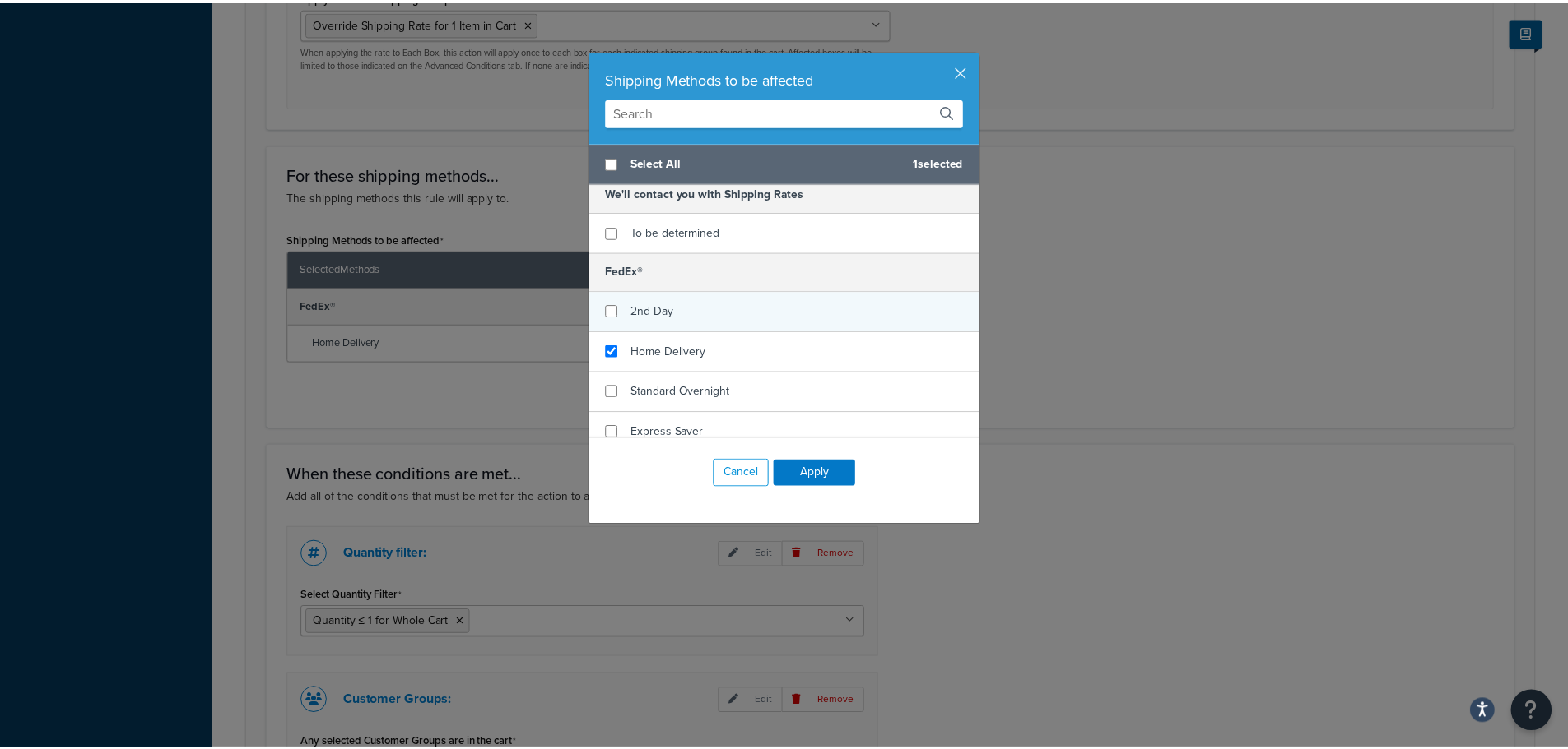
scroll to position [0, 0]
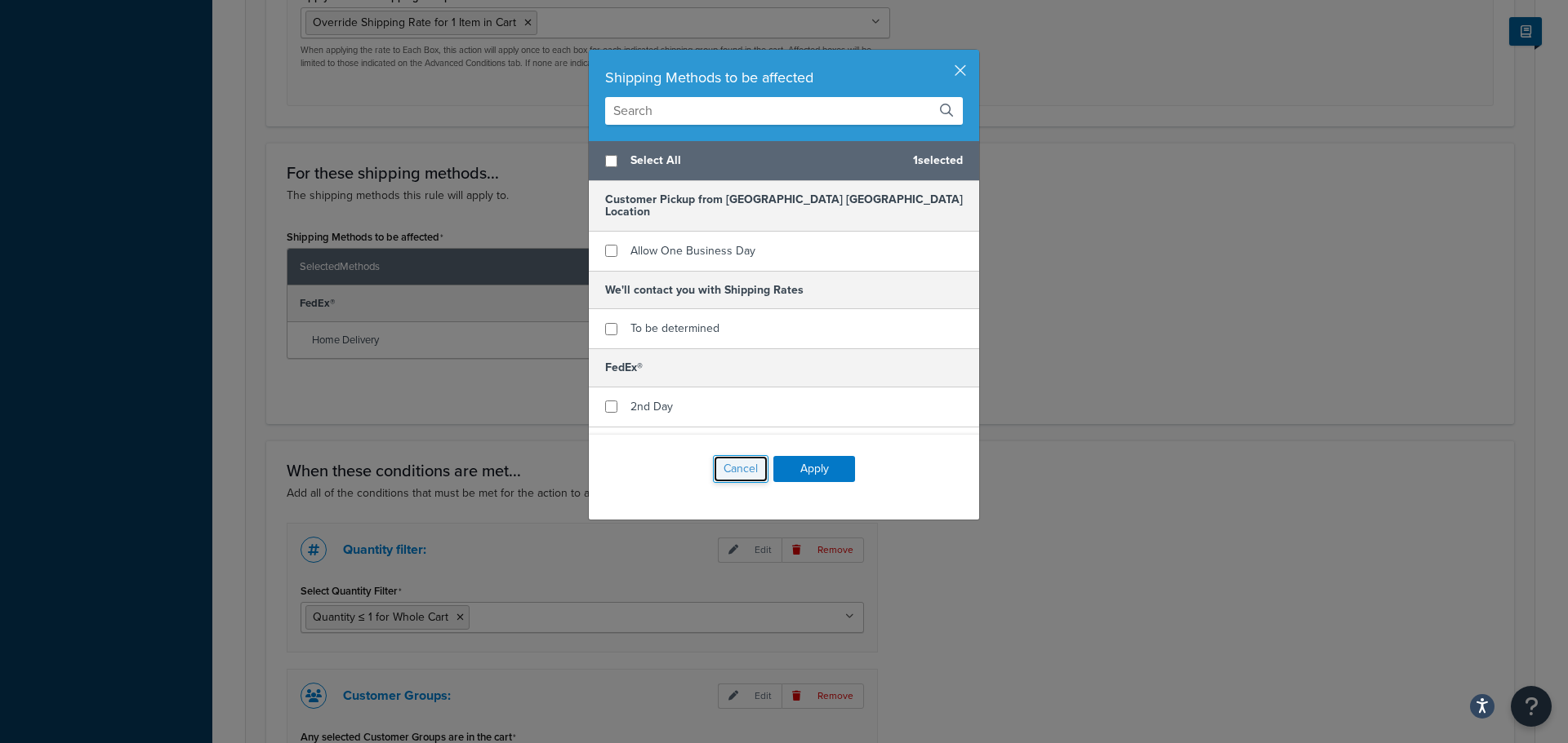
click at [712, 472] on button "Cancel" at bounding box center [740, 469] width 56 height 27
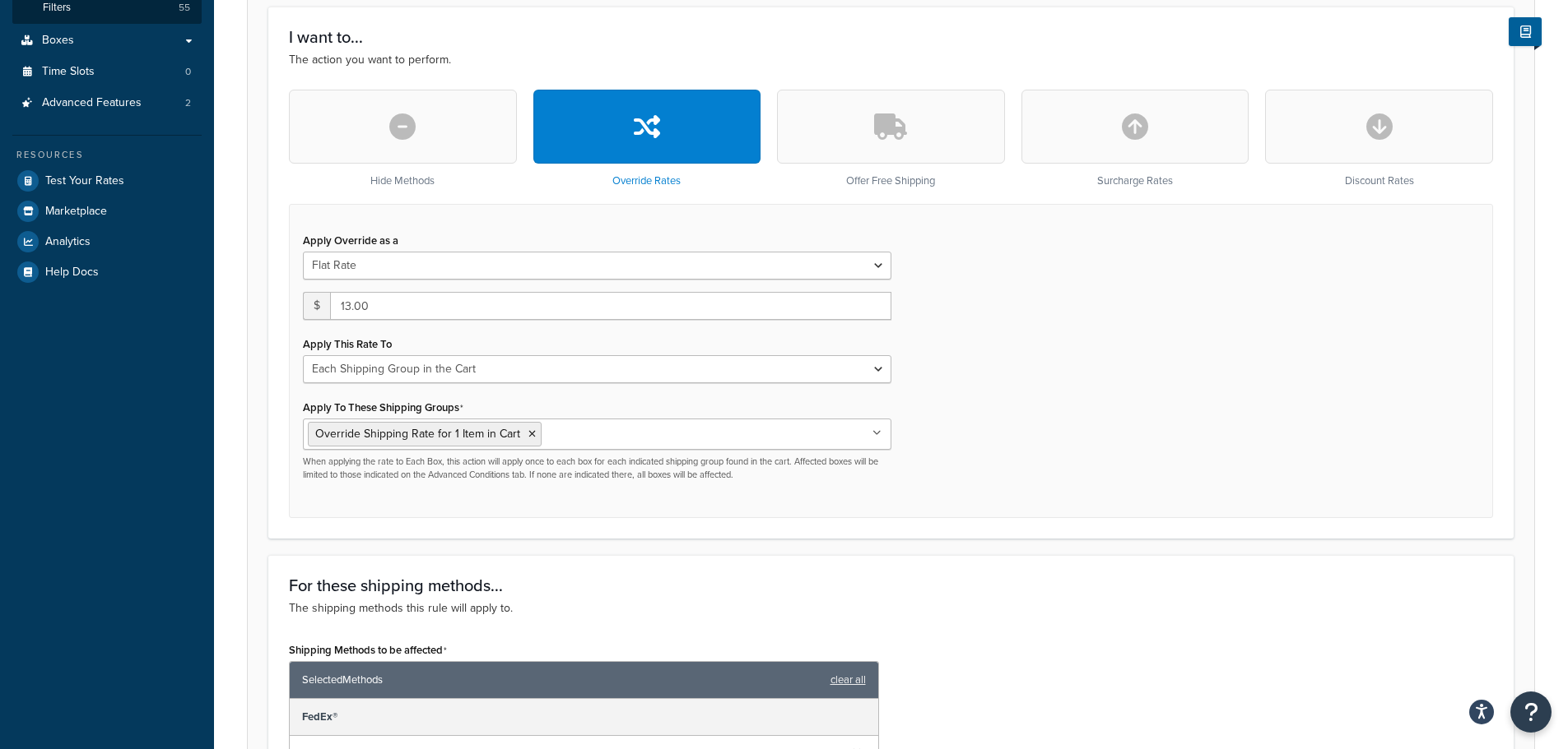
scroll to position [290, 0]
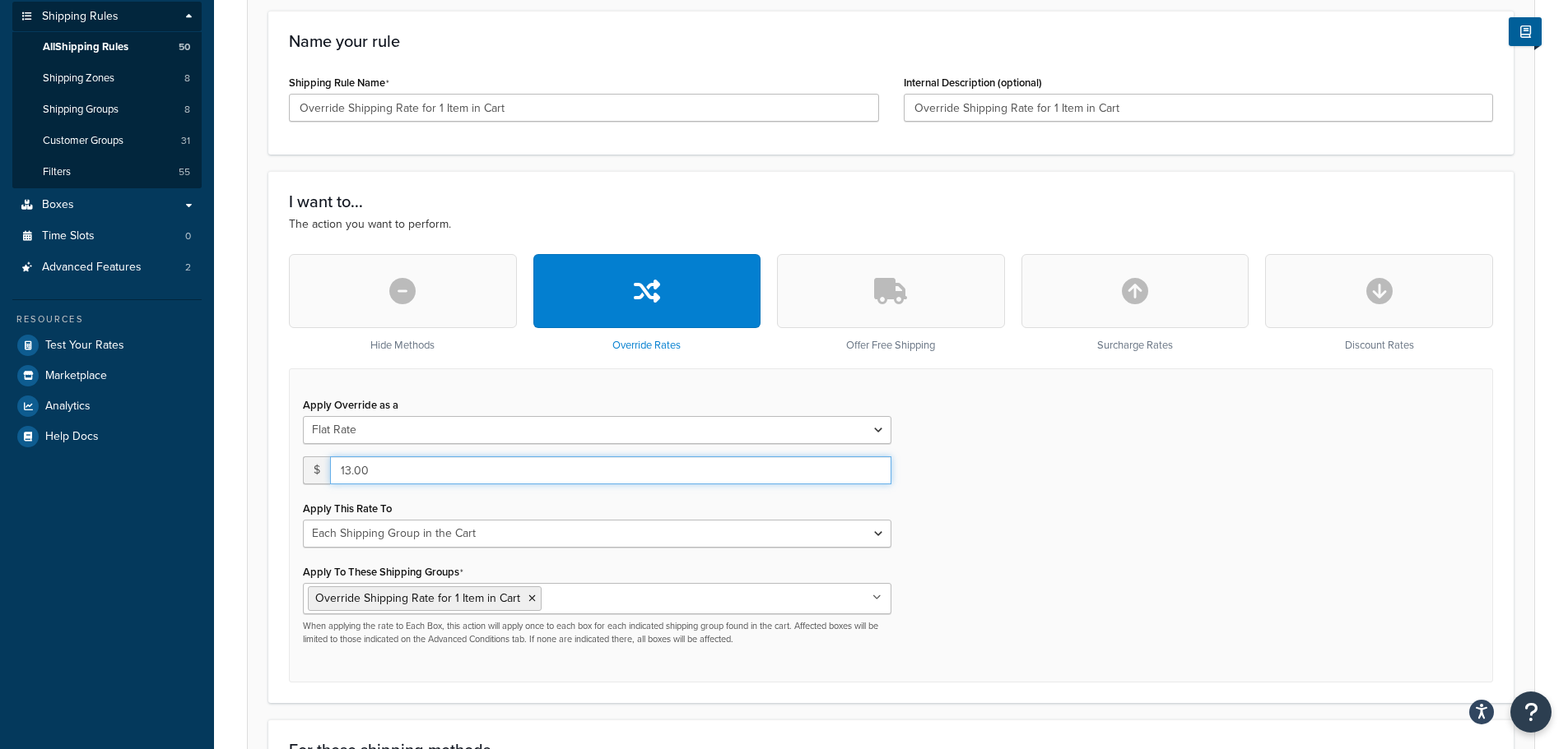
click at [427, 475] on input "13.00" at bounding box center [610, 470] width 562 height 28
click at [604, 547] on select "Each Shipment in the Cart Each Shipping Group in the Cart Each Item within a Sh…" at bounding box center [596, 533] width 588 height 28
click at [1231, 549] on div "Apply Override as a Flat Rate Percentage Flat Rate & Percentage $ 13.00 Apply T…" at bounding box center [891, 525] width 1204 height 314
drag, startPoint x: 552, startPoint y: 528, endPoint x: 556, endPoint y: 544, distance: 16.5
click at [552, 528] on select "Each Shipment in the Cart Each Shipping Group in the Cart Each Item within a Sh…" at bounding box center [596, 533] width 588 height 28
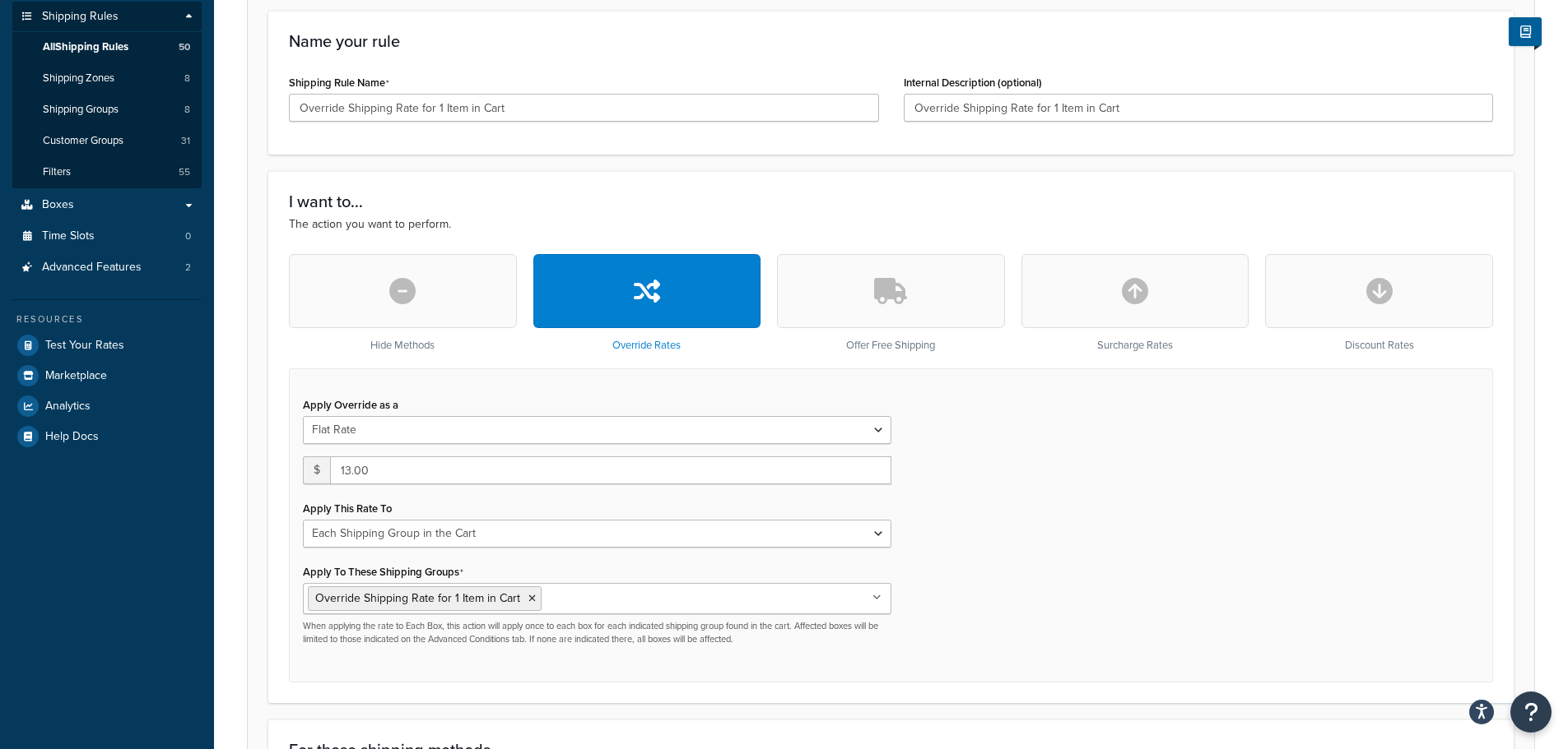
click at [1128, 569] on div "Apply Override as a Flat Rate Percentage Flat Rate & Percentage $ 13.00 Apply T…" at bounding box center [891, 525] width 1204 height 314
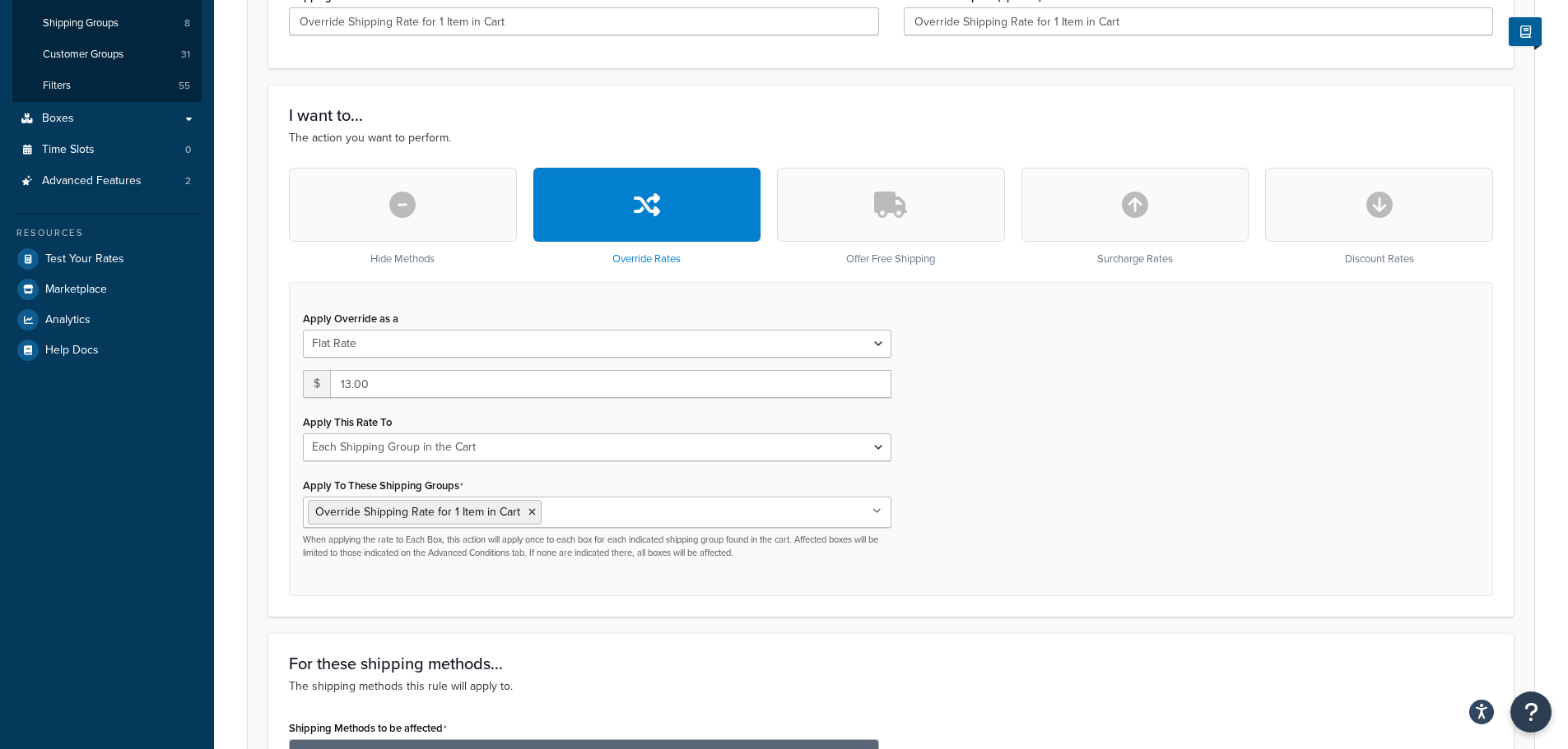
scroll to position [372, 0]
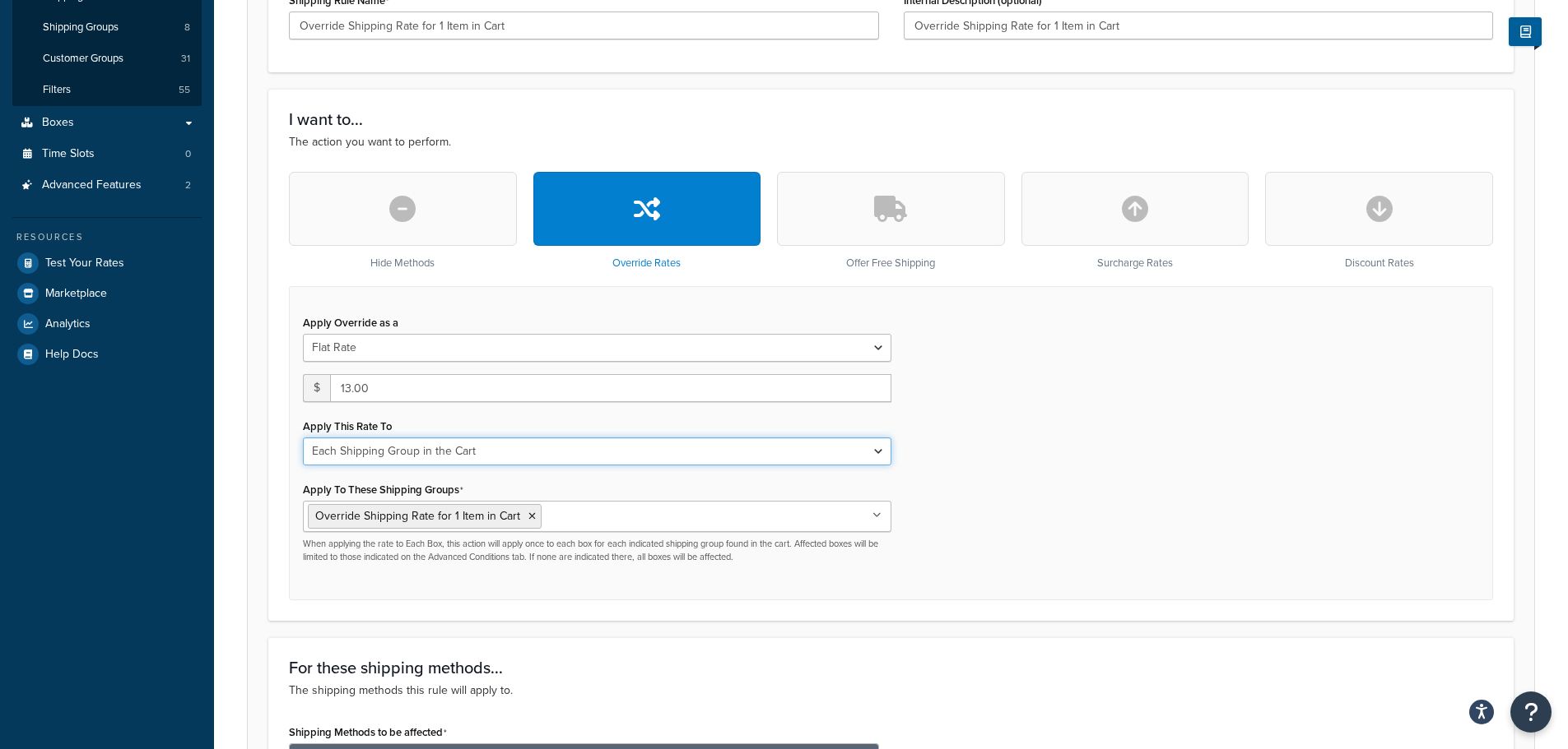
click at [461, 455] on select "Each Shipment in the Cart Each Shipping Group in the Cart Each Item within a Sh…" at bounding box center [596, 451] width 588 height 28
click at [1159, 425] on div "Apply Override as a Flat Rate Percentage Flat Rate & Percentage $ 13.00 Apply T…" at bounding box center [891, 443] width 1204 height 314
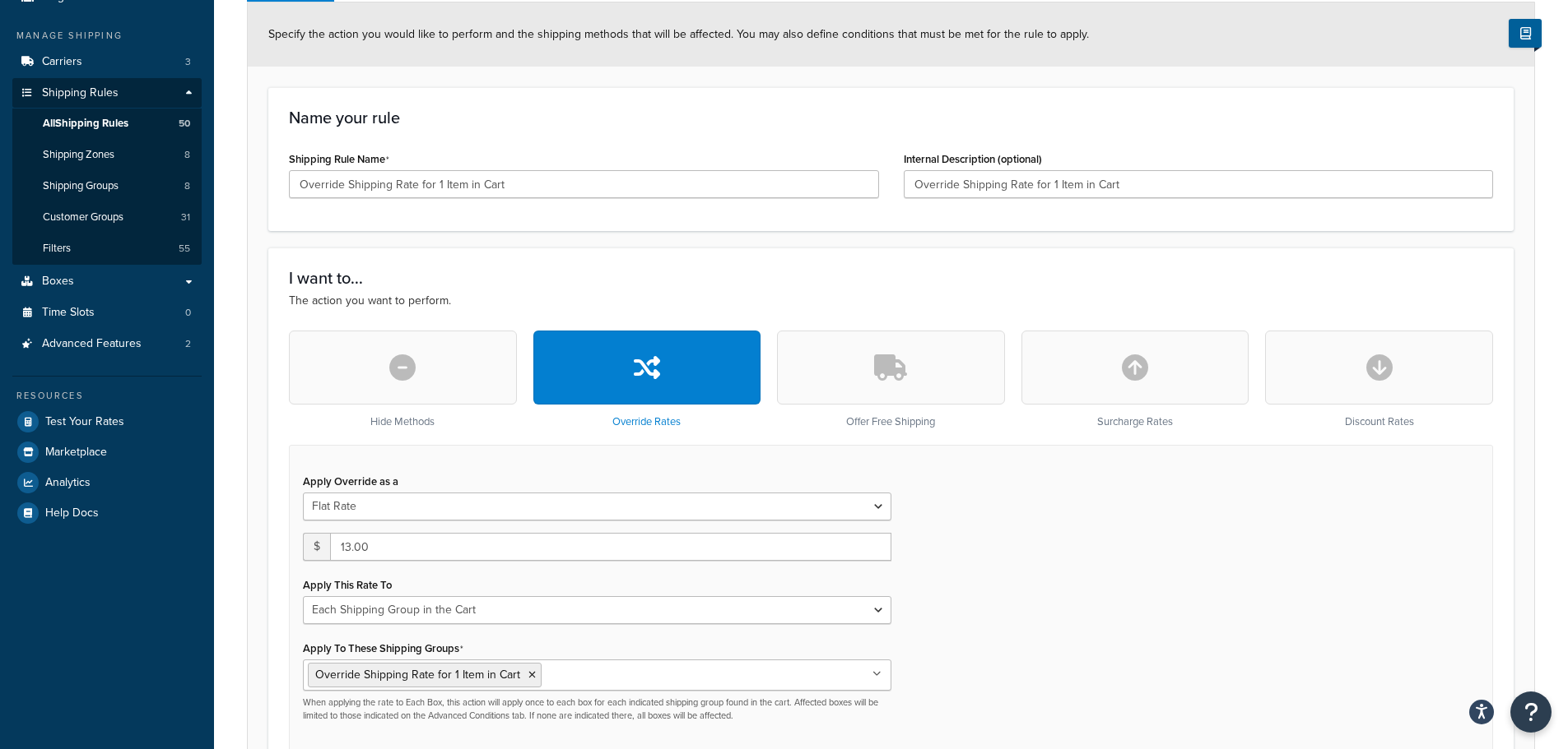
scroll to position [43, 0]
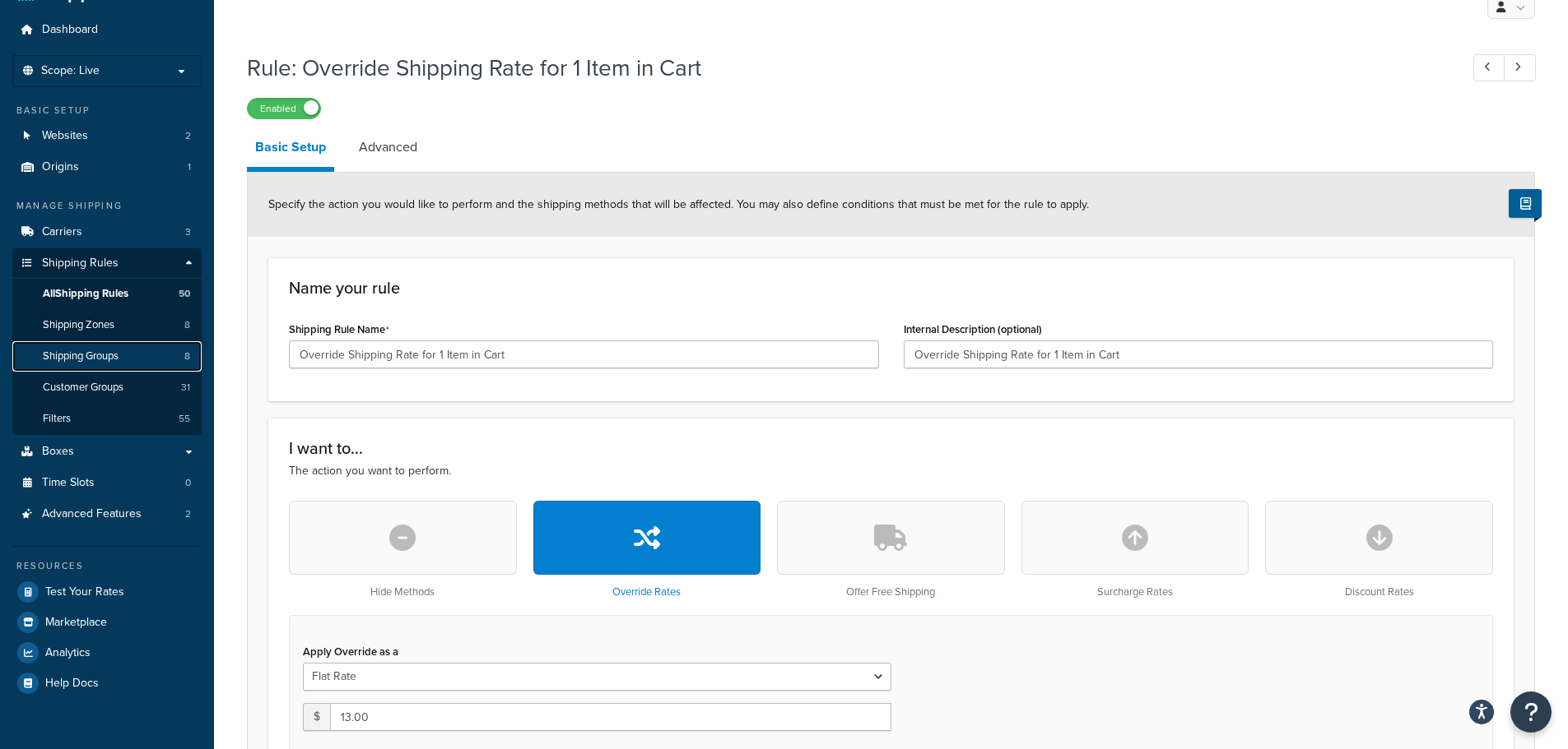
click at [64, 354] on span "Shipping Groups" at bounding box center [80, 357] width 76 height 14
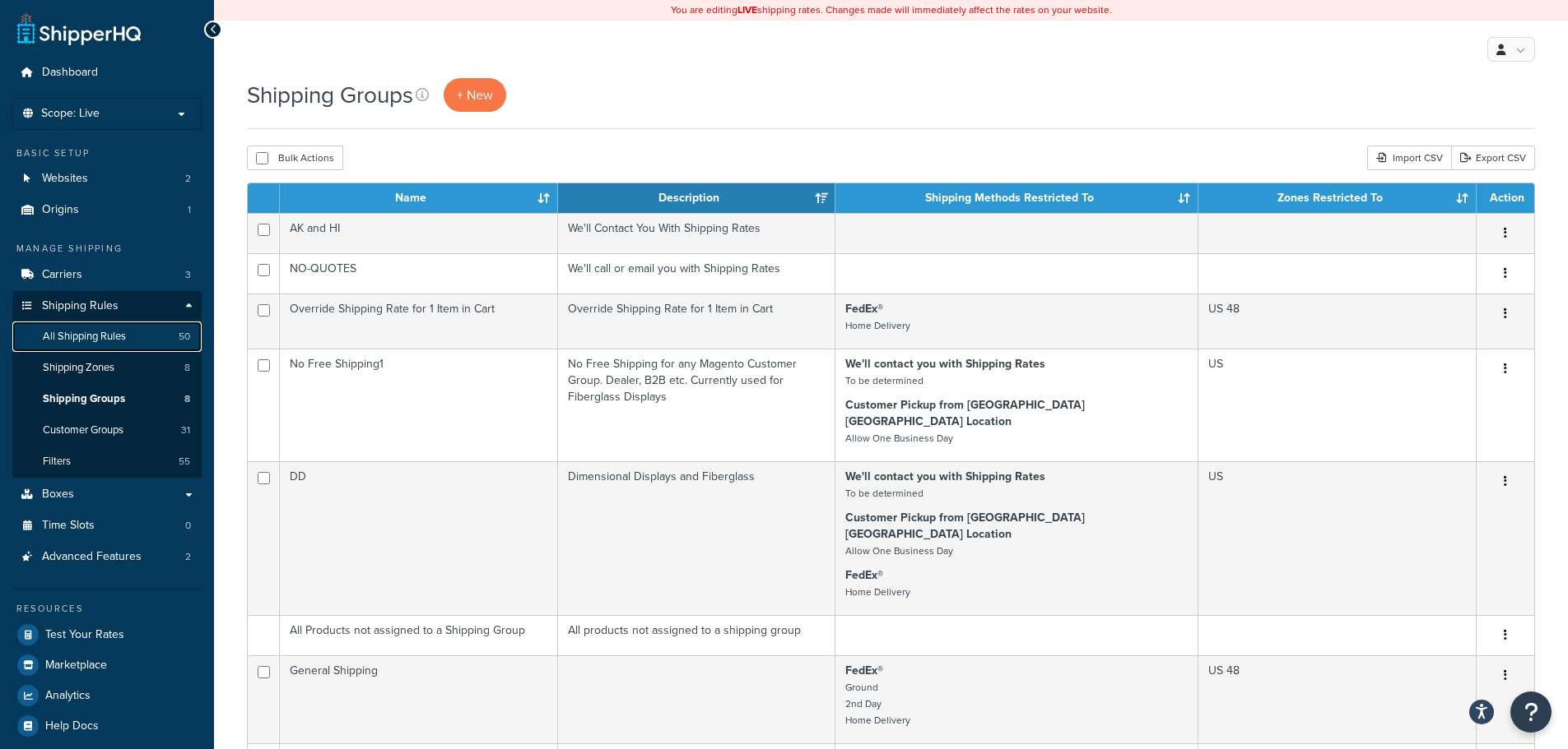
click at [93, 343] on span "All Shipping Rules" at bounding box center [84, 337] width 83 height 14
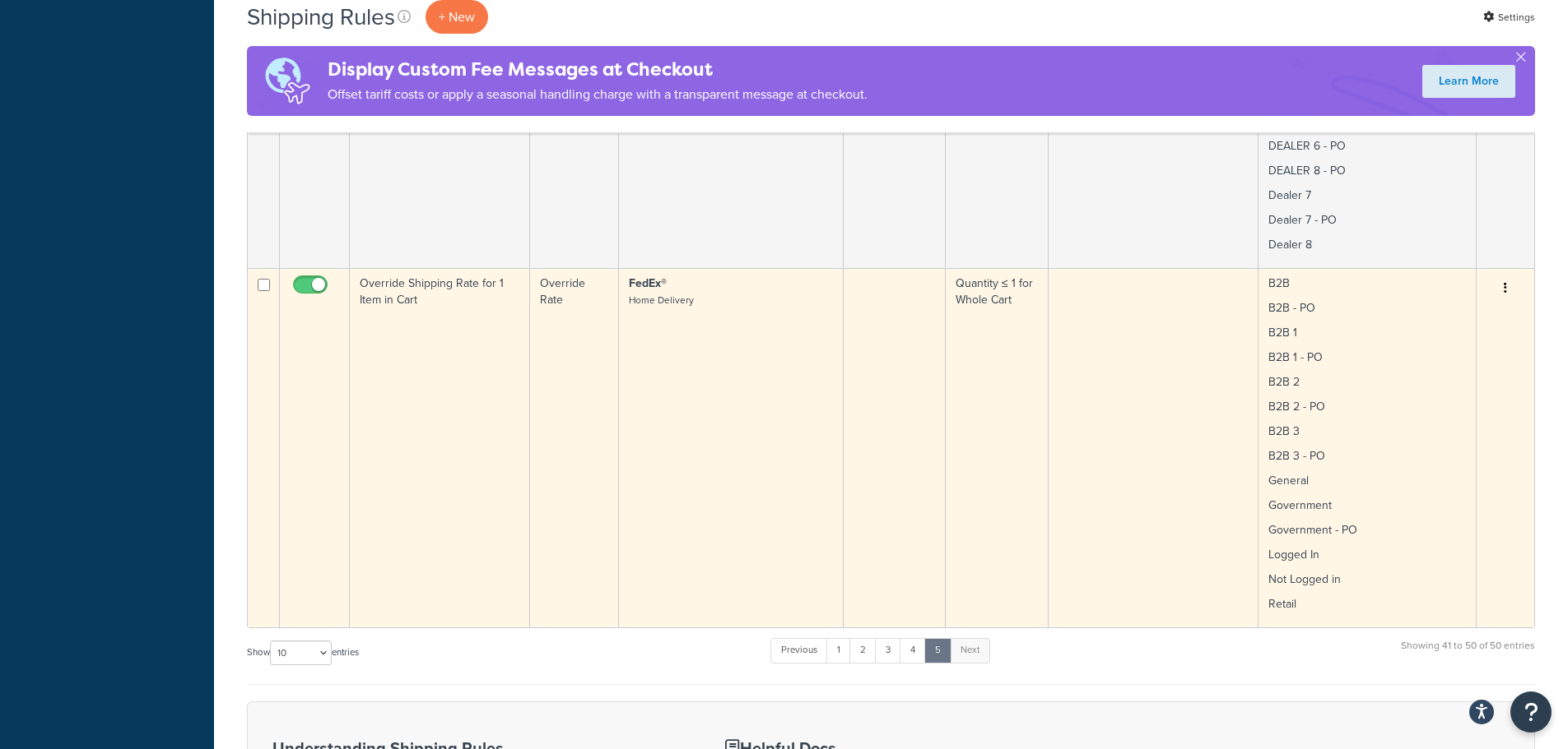
scroll to position [2783, 0]
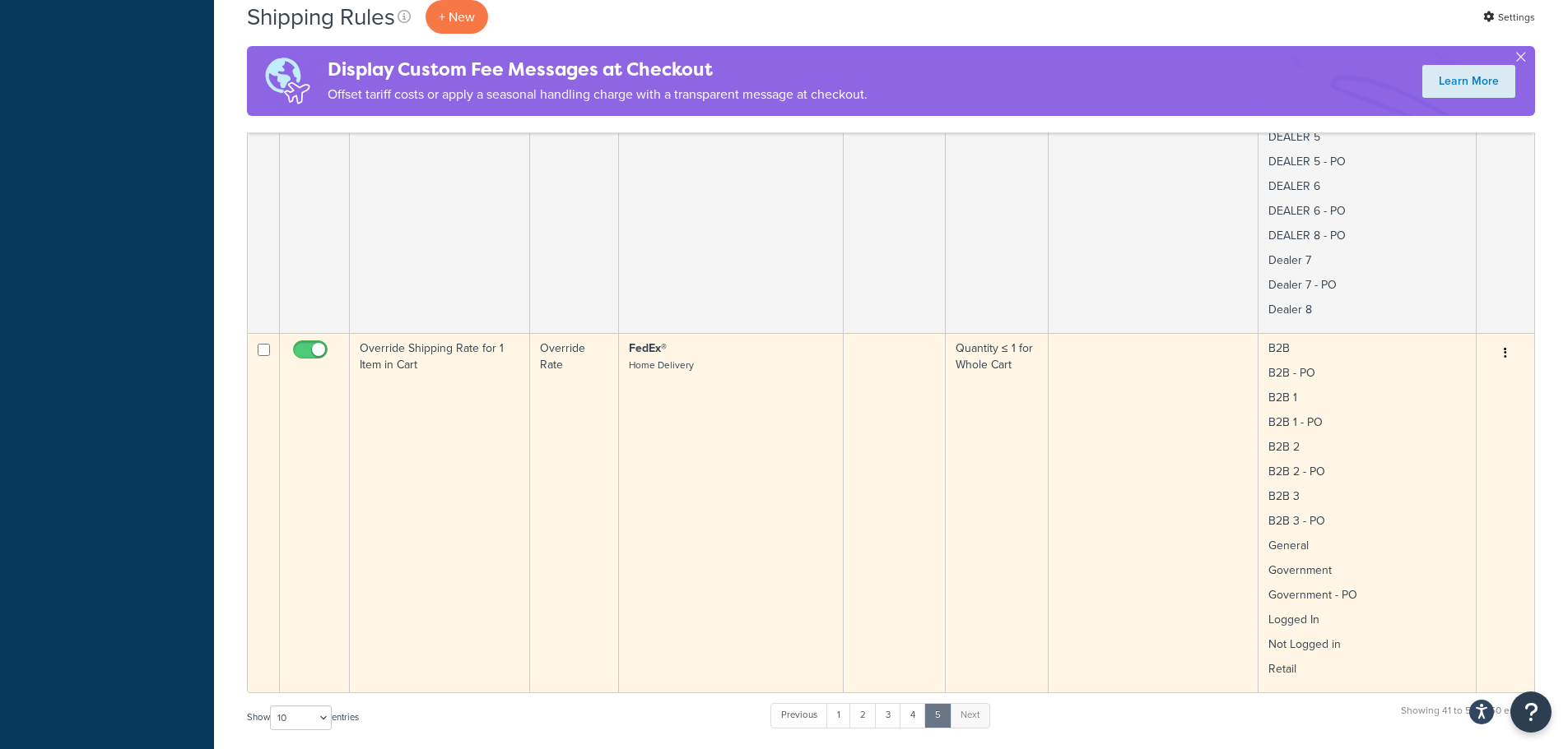
click at [717, 457] on td "FedEx® Home Delivery" at bounding box center [731, 513] width 224 height 359
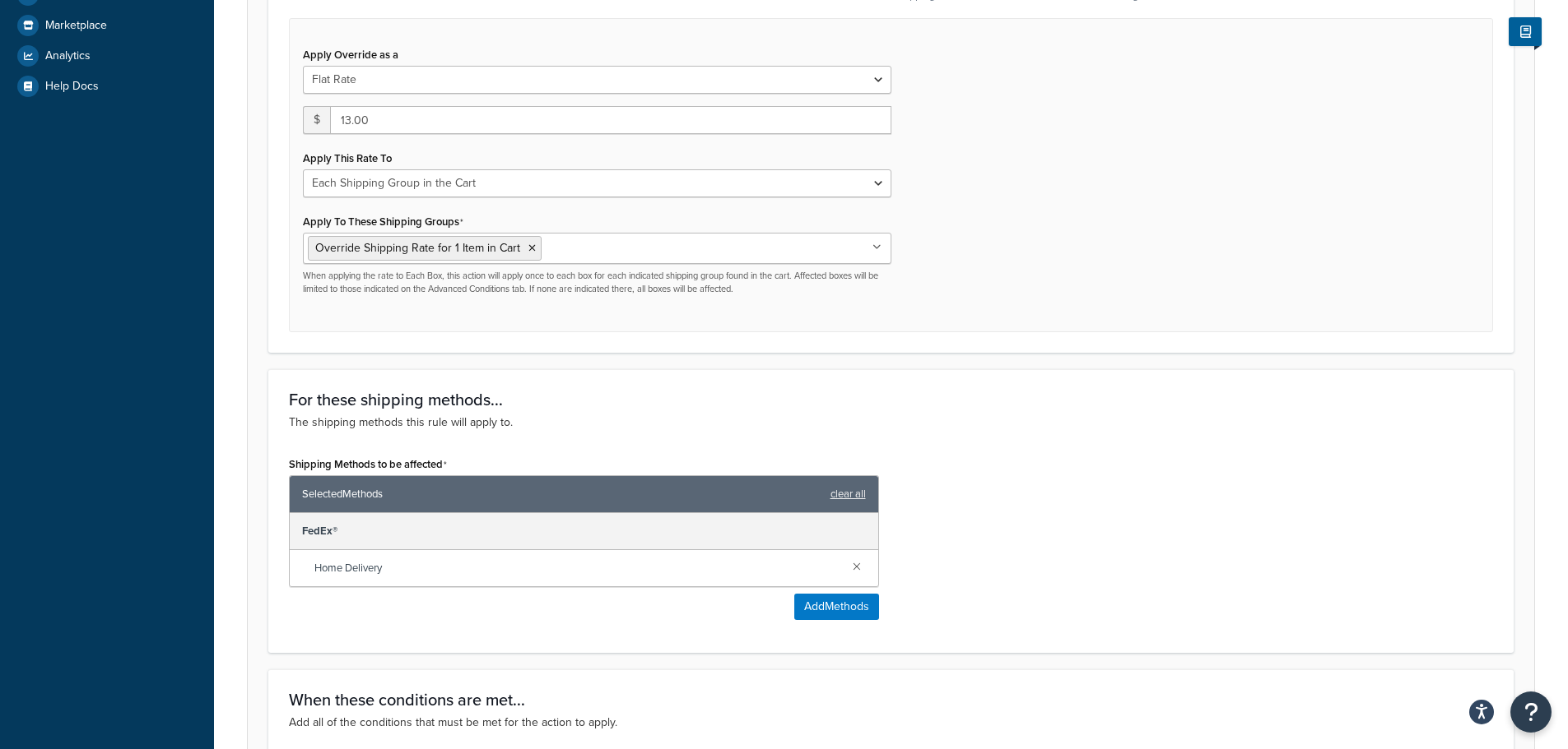
scroll to position [411, 0]
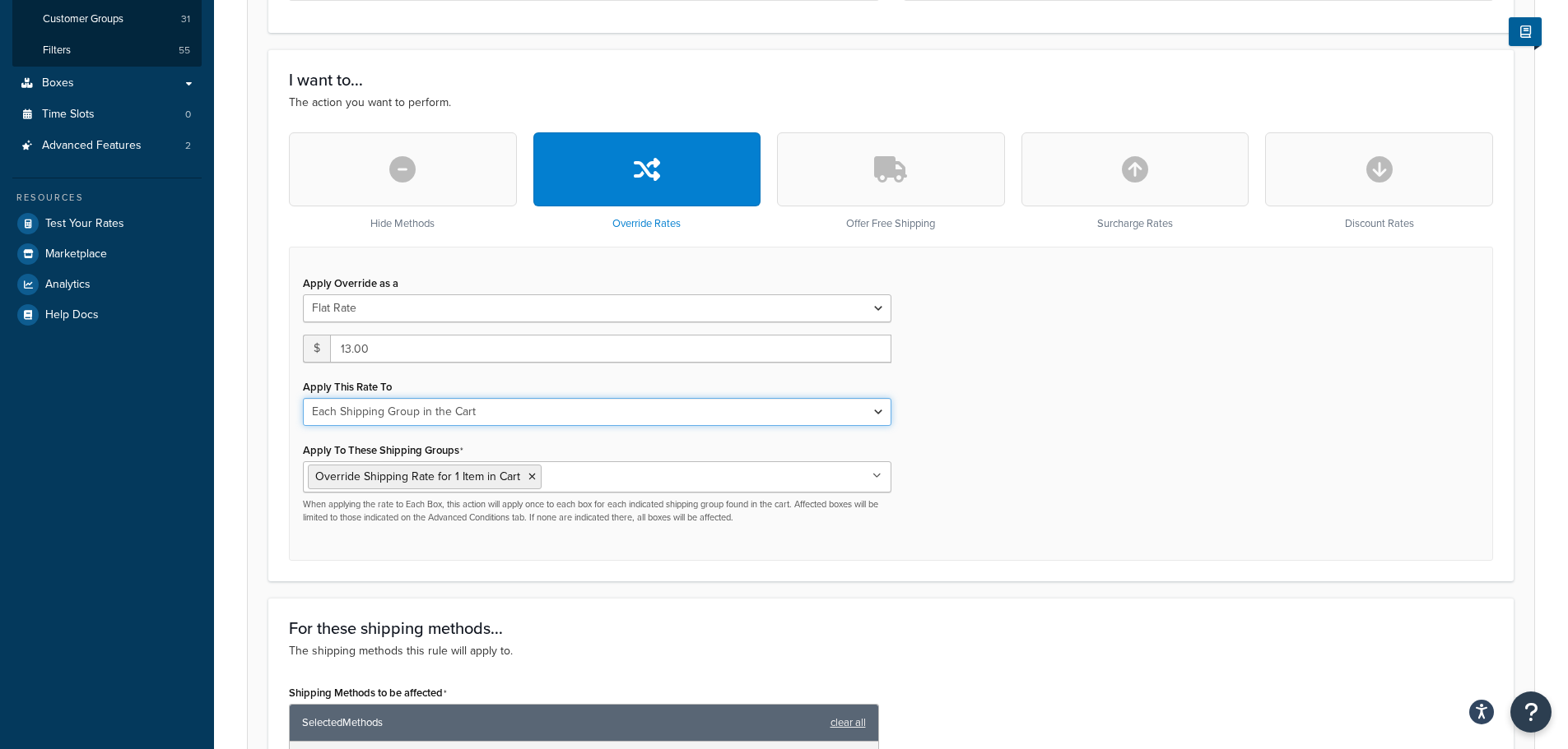
click at [367, 412] on select "Each Shipment in the Cart Each Shipping Group in the Cart Each Item within a Sh…" at bounding box center [596, 412] width 588 height 28
click at [303, 399] on select "Each Shipment in the Cart Each Shipping Group in the Cart Each Item within a Sh…" at bounding box center [596, 412] width 588 height 28
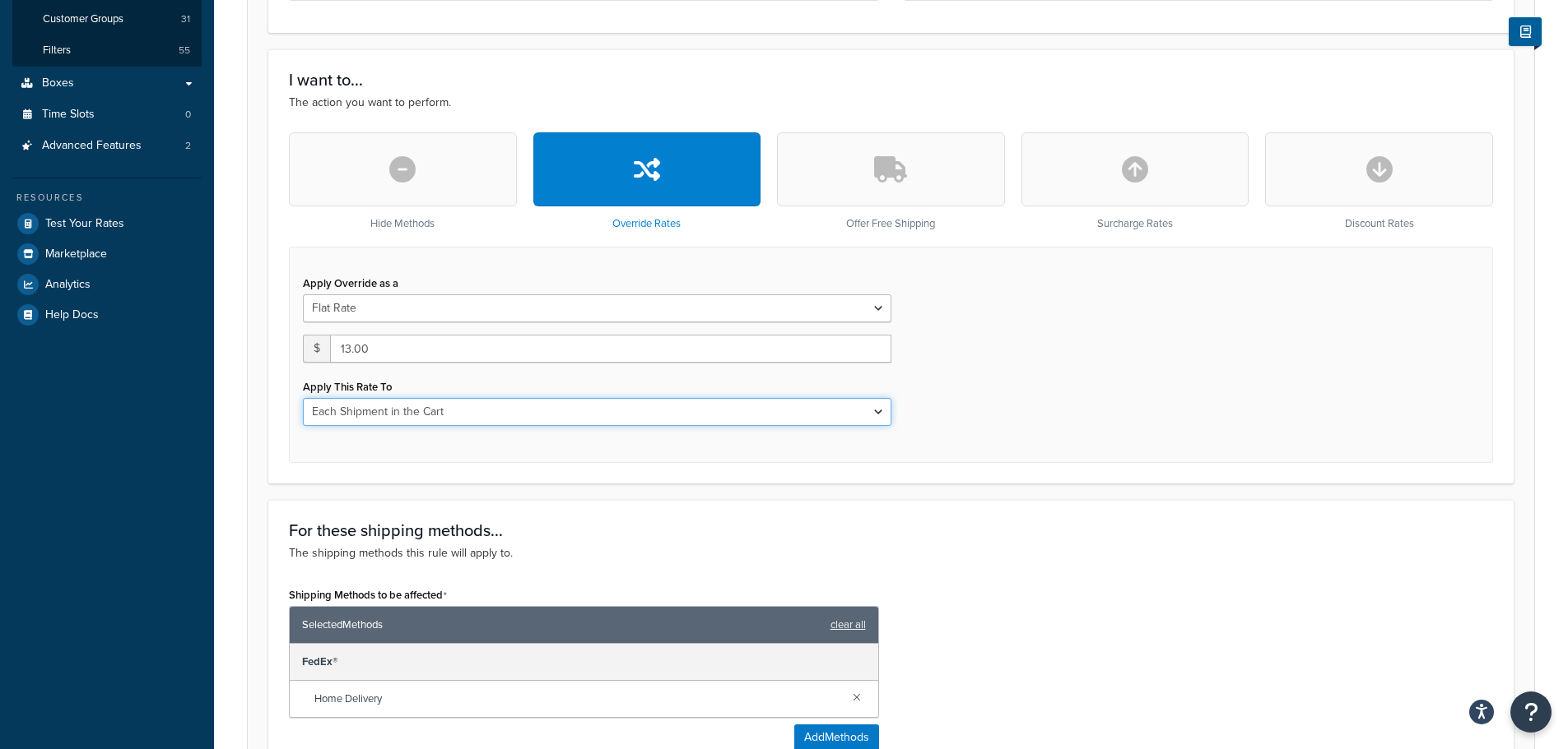
click at [429, 420] on select "Each Shipment in the Cart Each Shipping Group in the Cart Each Item within a Sh…" at bounding box center [596, 412] width 588 height 28
select select "SHIPPING_GROUP"
click at [303, 399] on select "Each Shipment in the Cart Each Shipping Group in the Cart Each Item within a Sh…" at bounding box center [596, 412] width 588 height 28
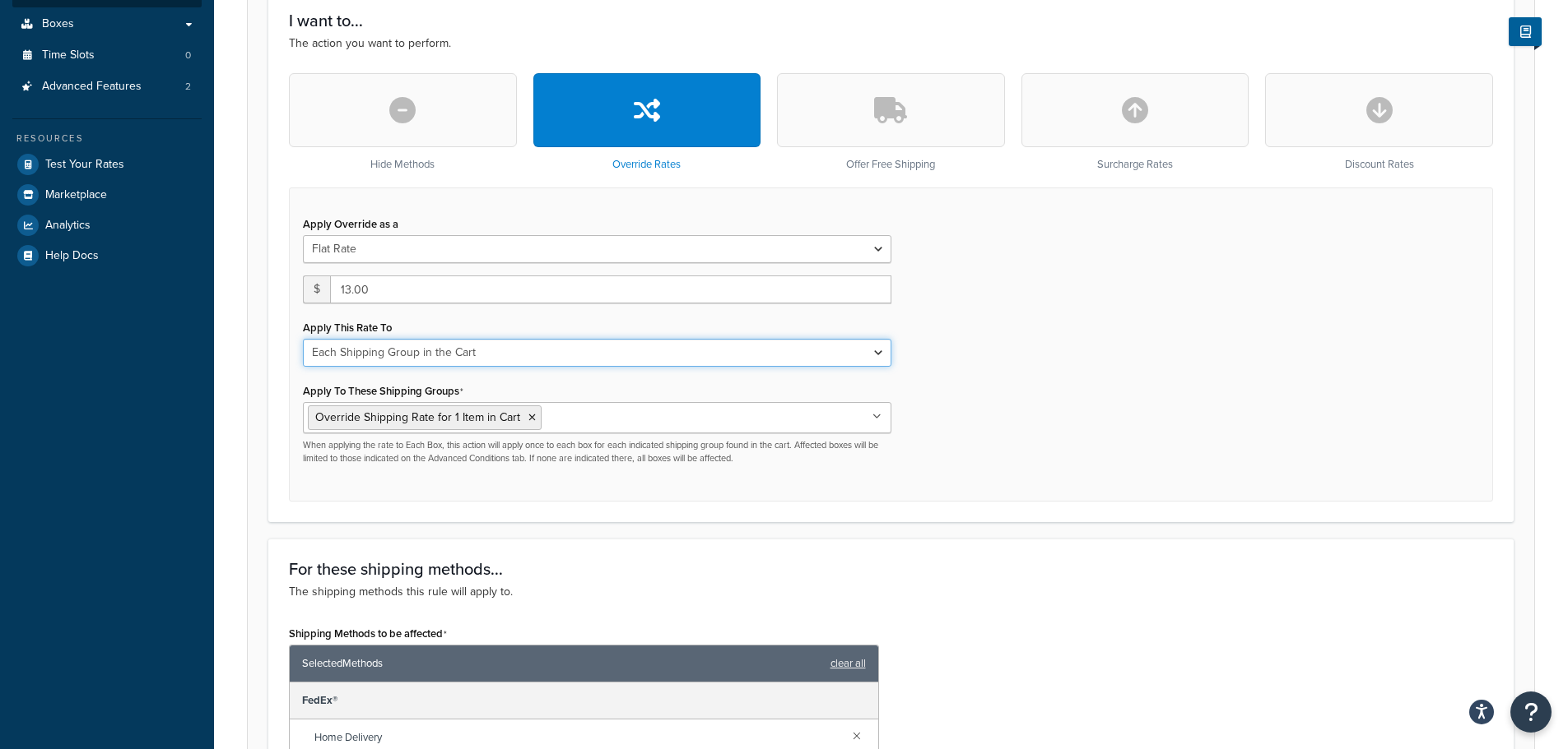
scroll to position [454, 0]
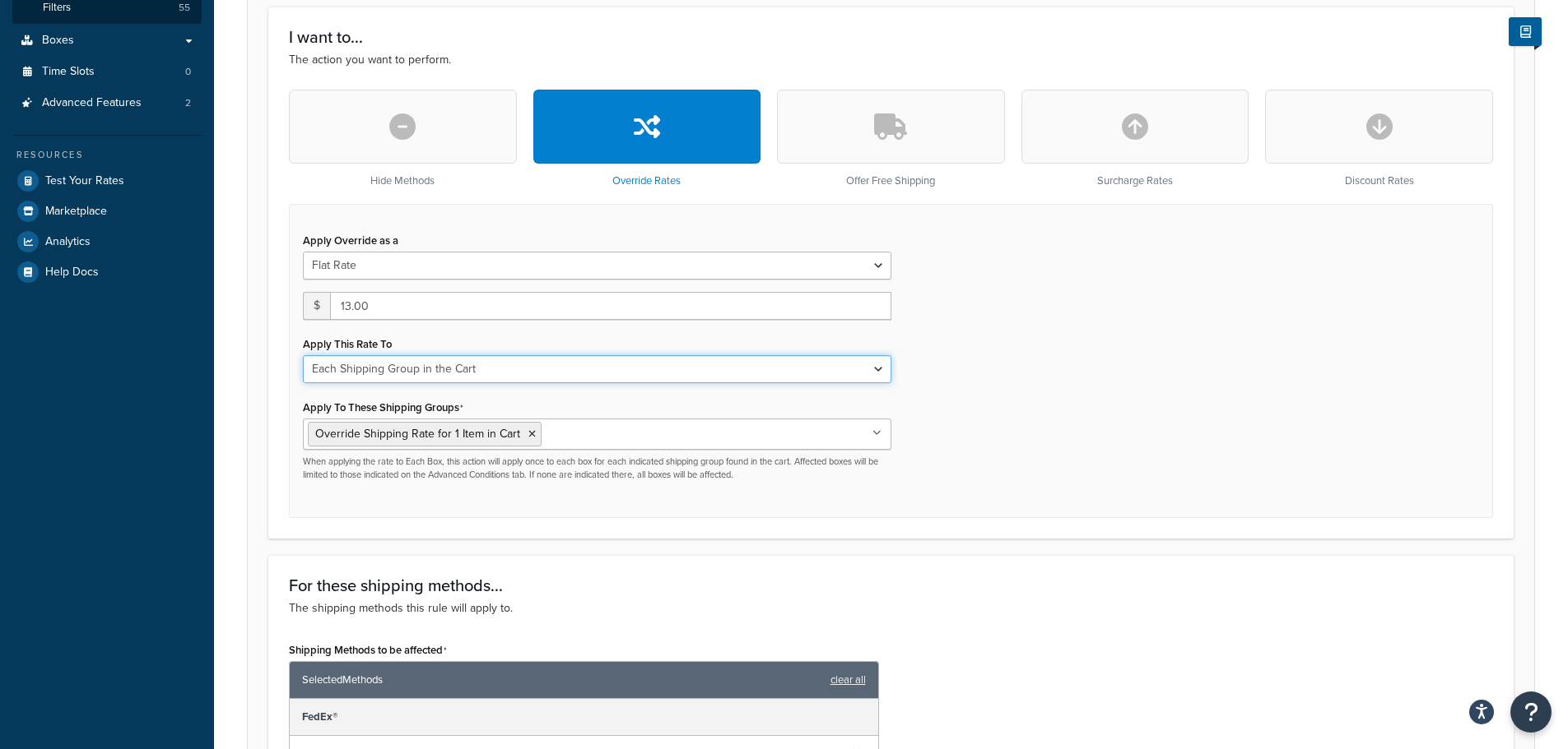
click at [384, 370] on select "Each Shipment in the Cart Each Shipping Group in the Cart Each Item within a Sh…" at bounding box center [596, 369] width 588 height 28
click at [1176, 442] on div "Apply Override as a Flat Rate Percentage Flat Rate & Percentage $ 13.00 Apply T…" at bounding box center [891, 360] width 1204 height 314
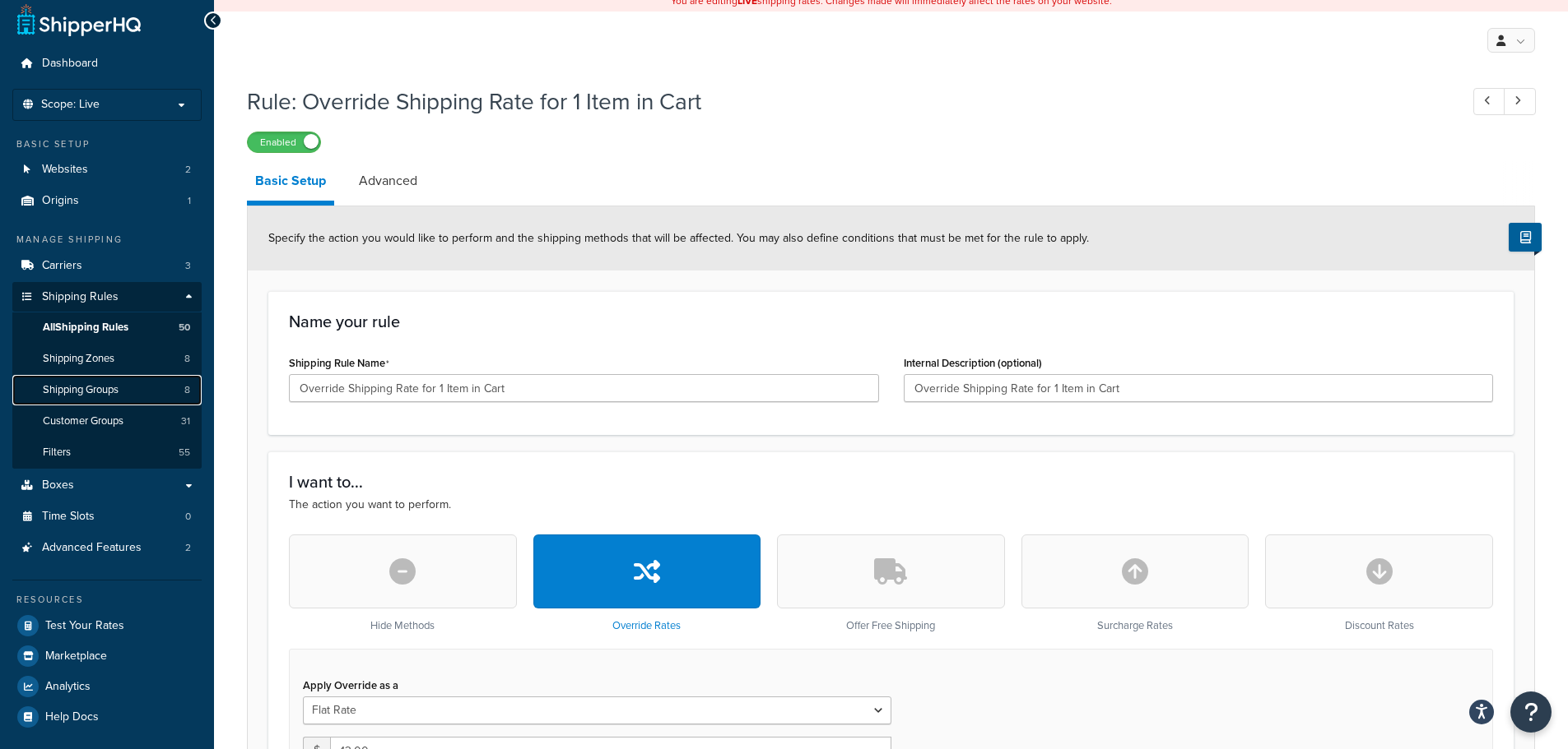
scroll to position [0, 0]
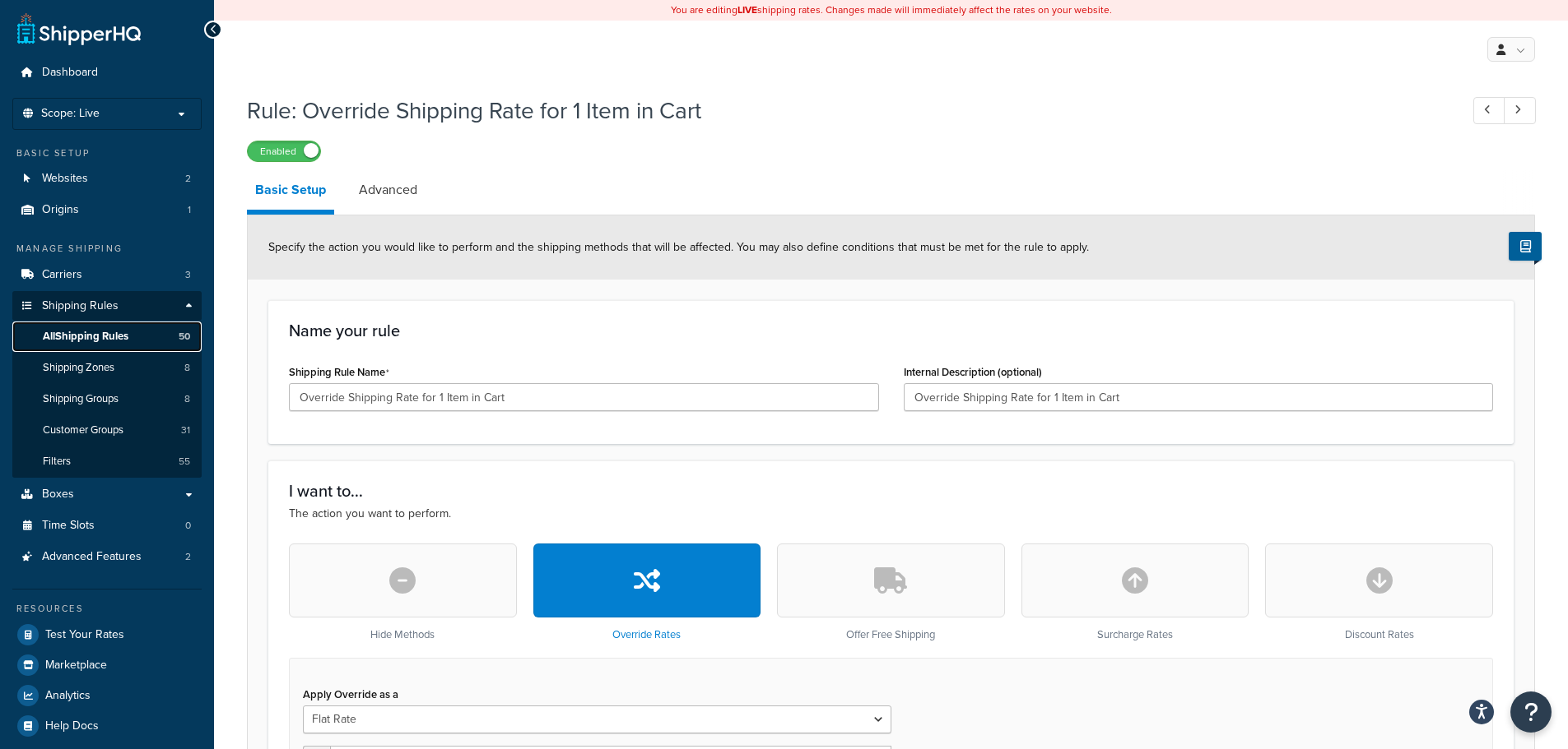
click at [86, 331] on span "All Shipping Rules" at bounding box center [85, 337] width 85 height 14
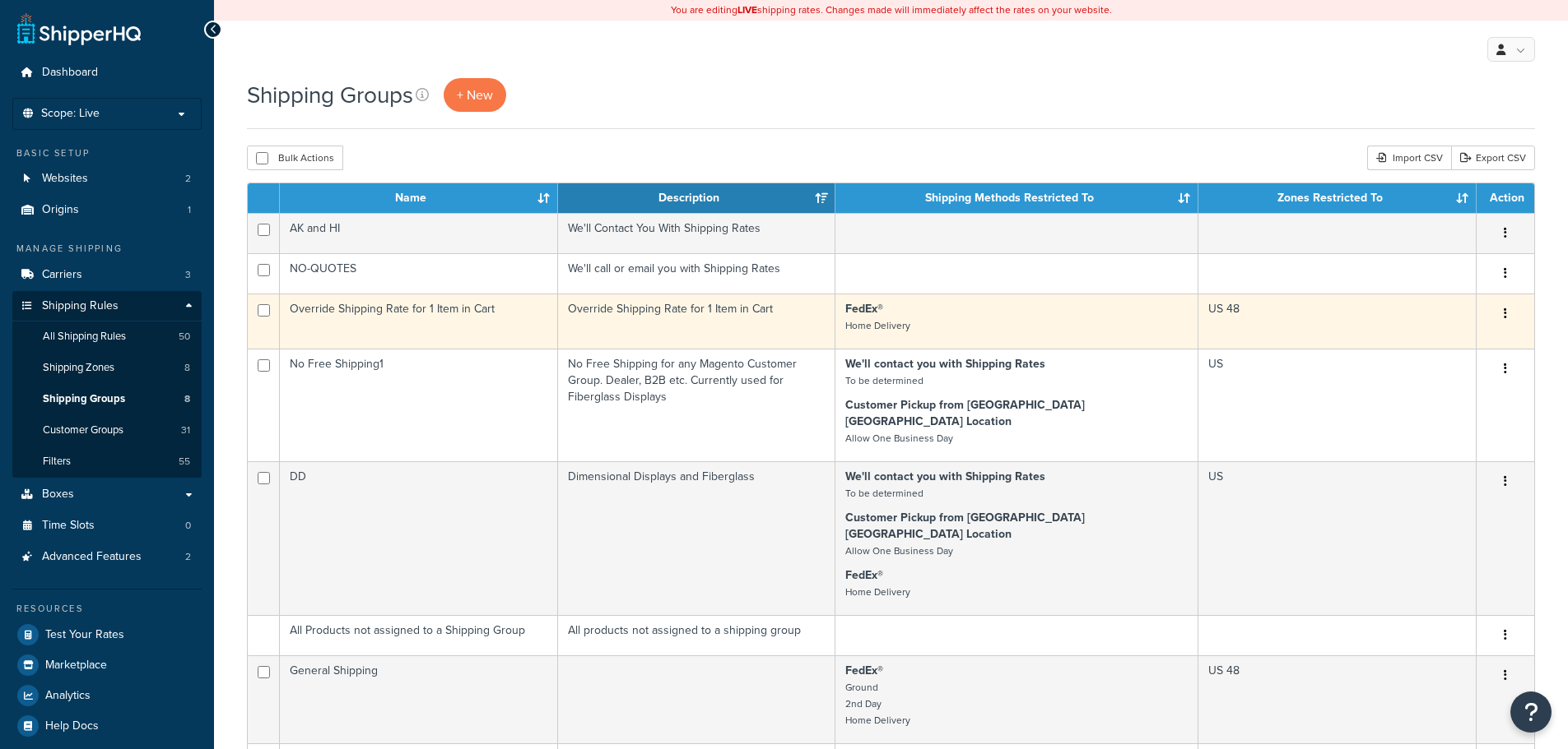
click at [633, 314] on td "Override Shipping Rate for 1 Item in Cart" at bounding box center [697, 321] width 279 height 55
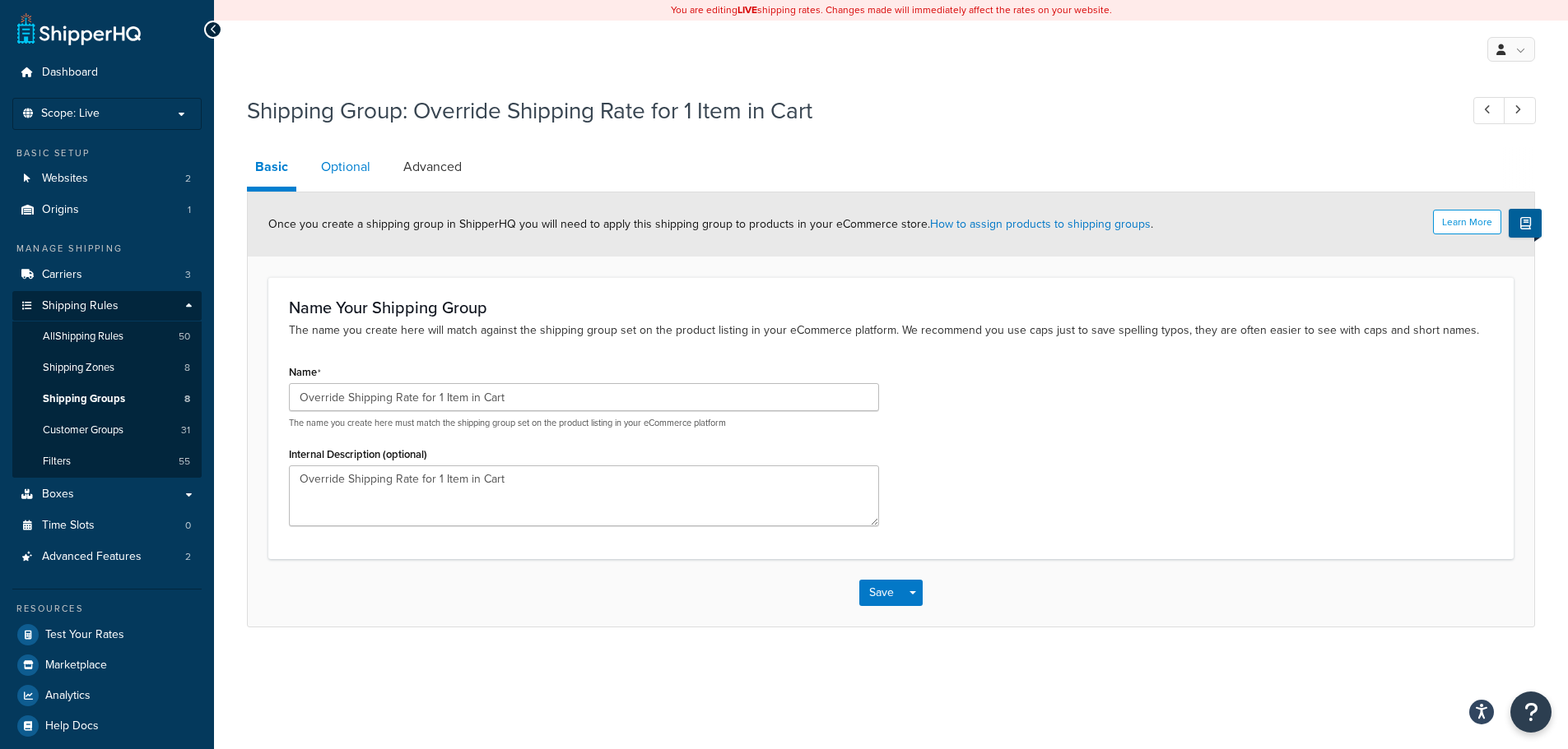
click at [338, 170] on link "Optional" at bounding box center [345, 167] width 66 height 39
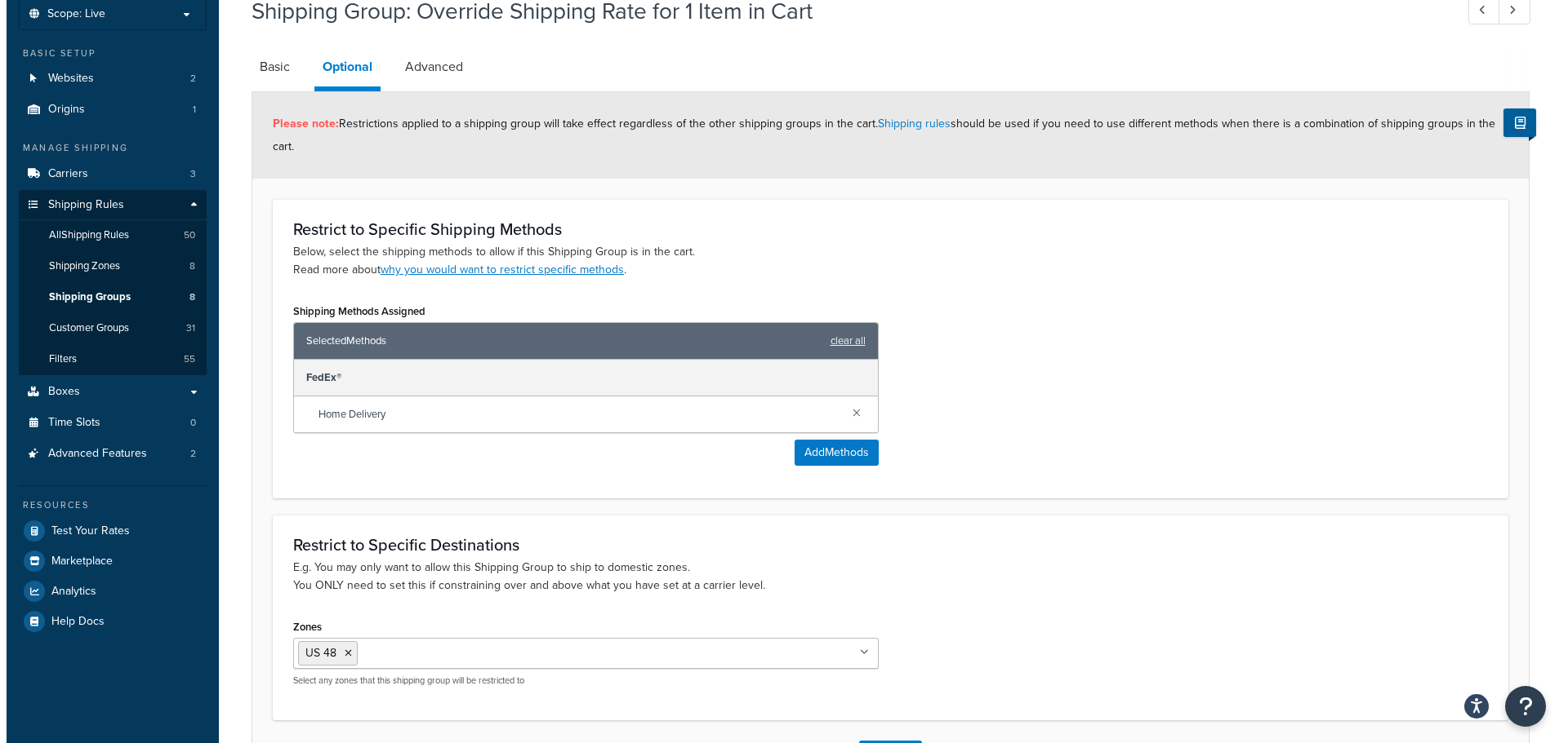
scroll to position [62, 0]
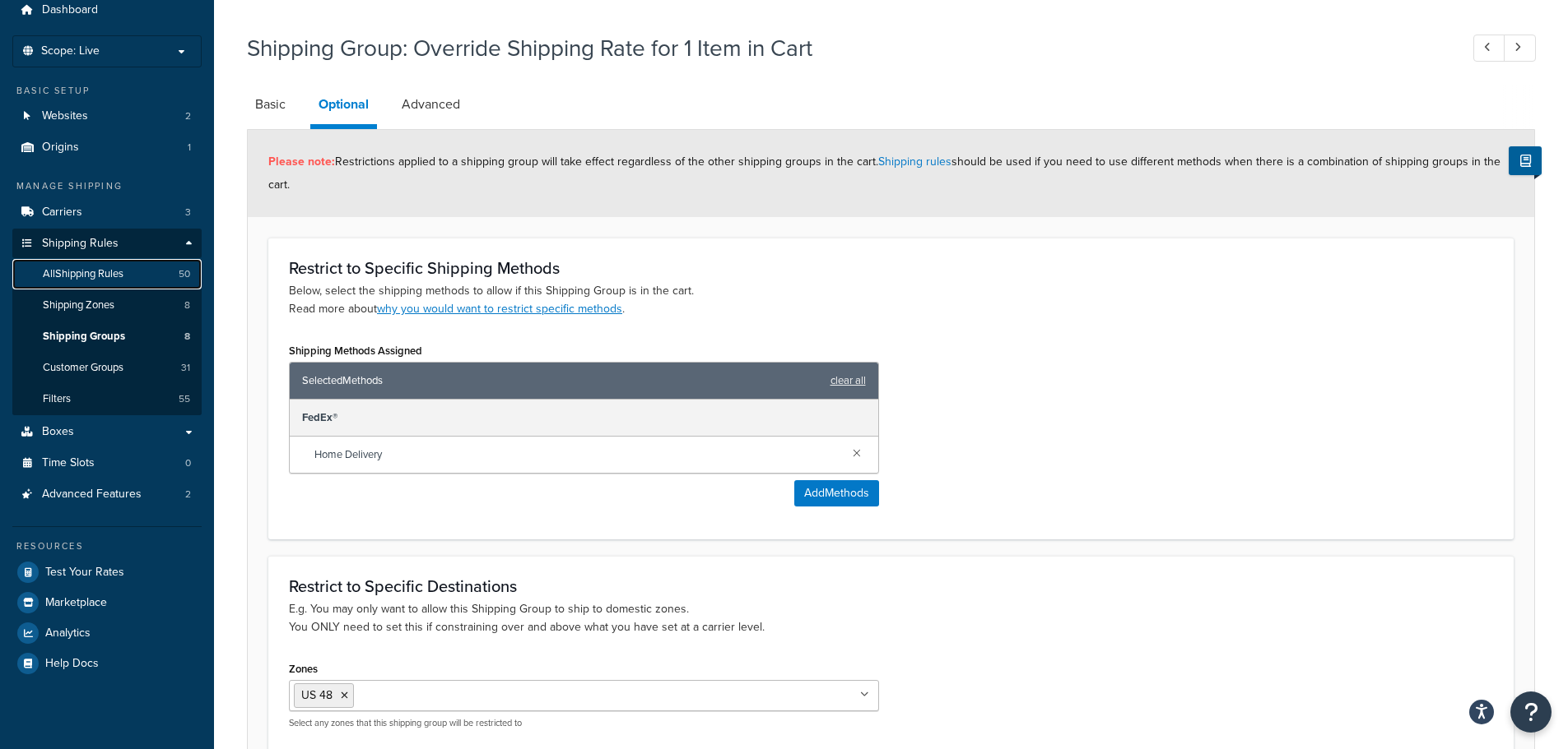
click at [101, 268] on span "All Shipping Rules" at bounding box center [83, 275] width 81 height 14
click at [857, 487] on button "Add Methods" at bounding box center [836, 494] width 85 height 27
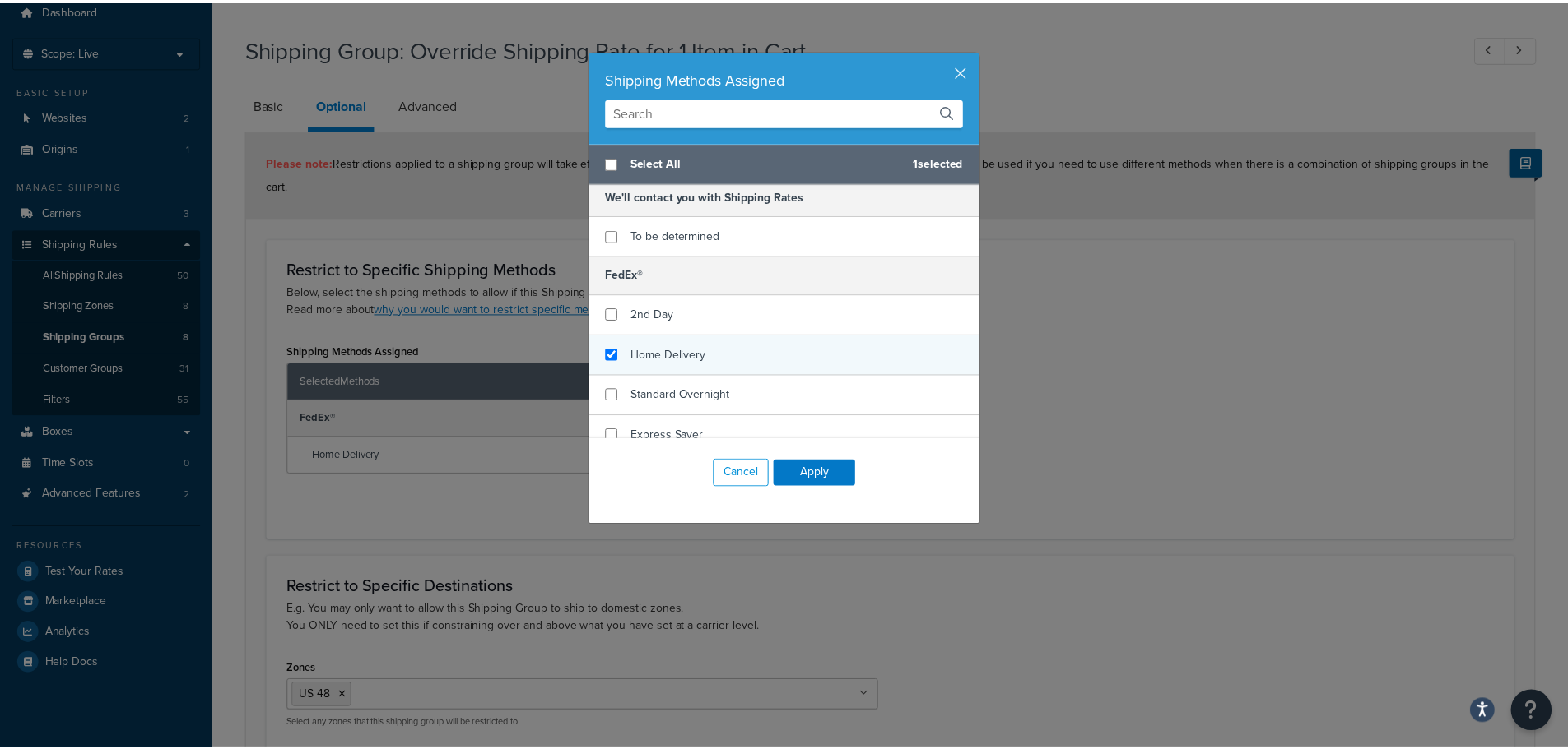
scroll to position [100, 0]
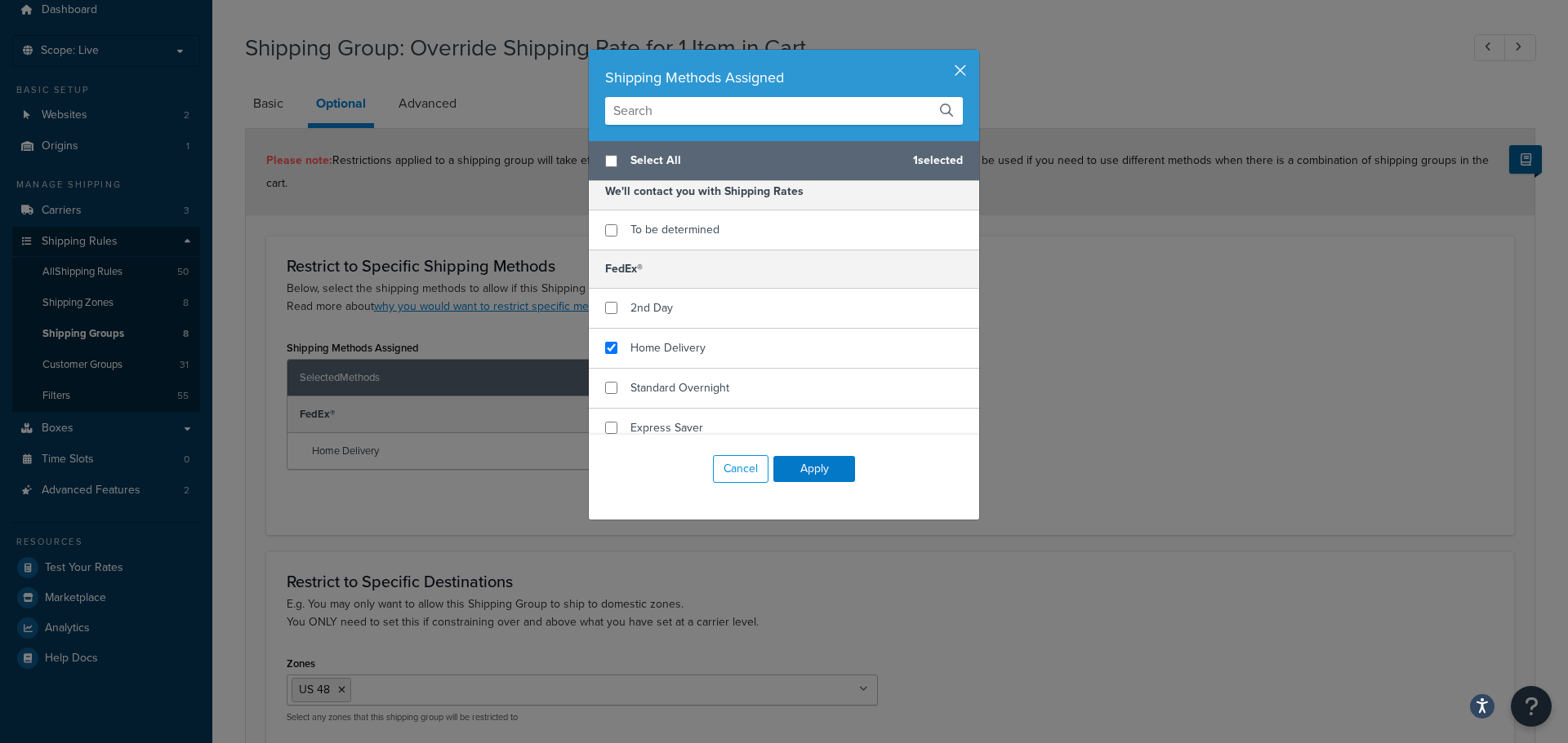
click at [975, 54] on button "button" at bounding box center [976, 51] width 4 height 4
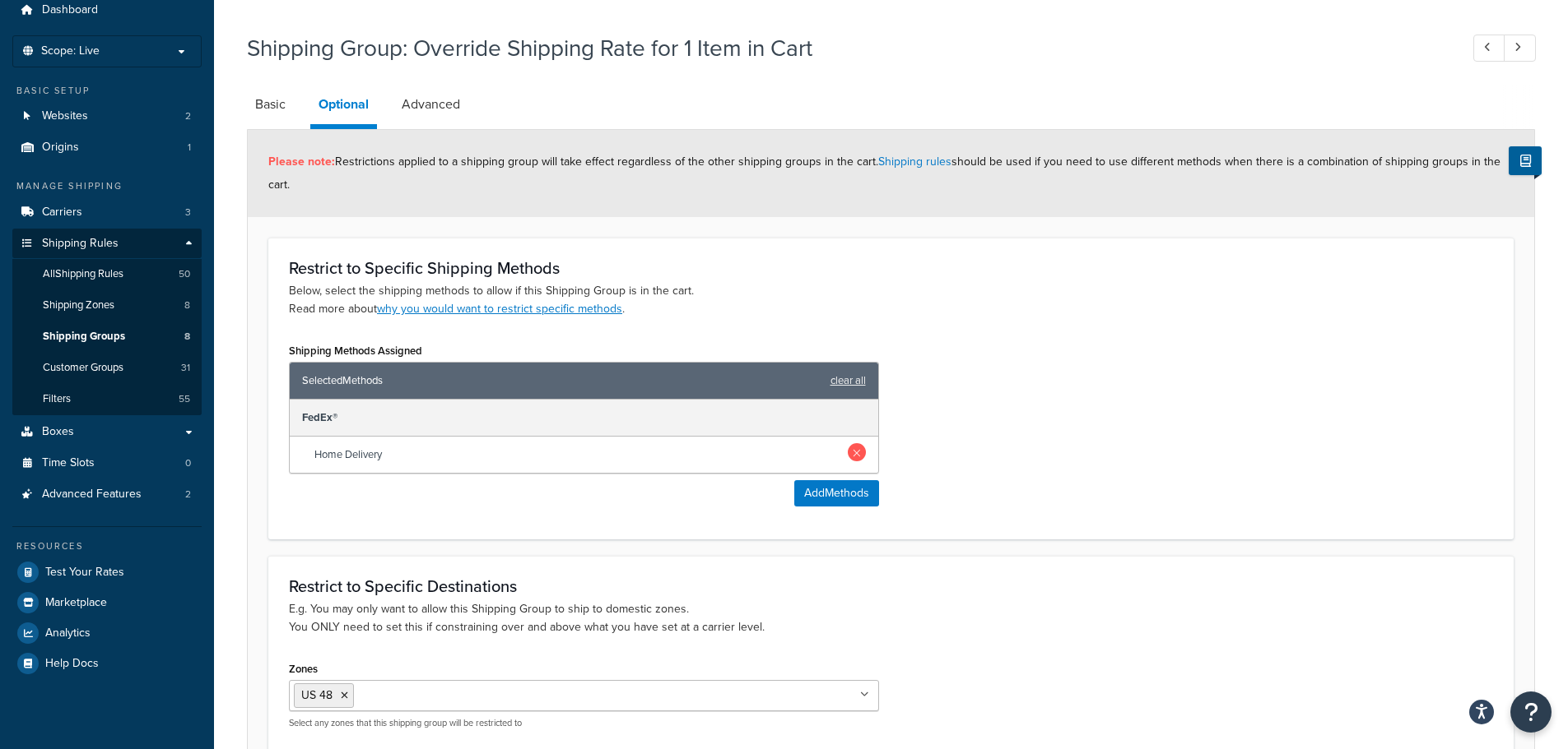
click at [859, 449] on link at bounding box center [857, 452] width 18 height 18
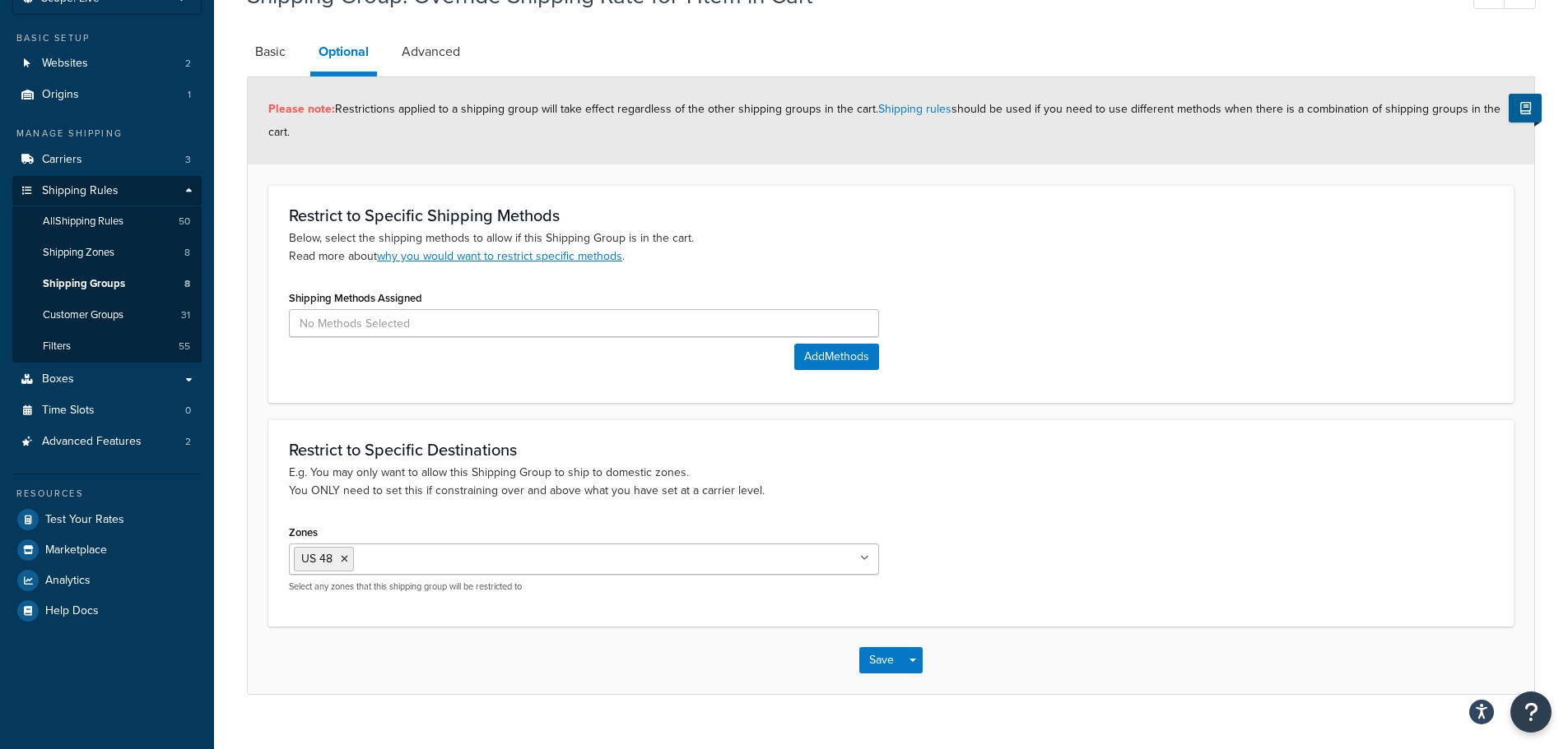
scroll to position [143, 0]
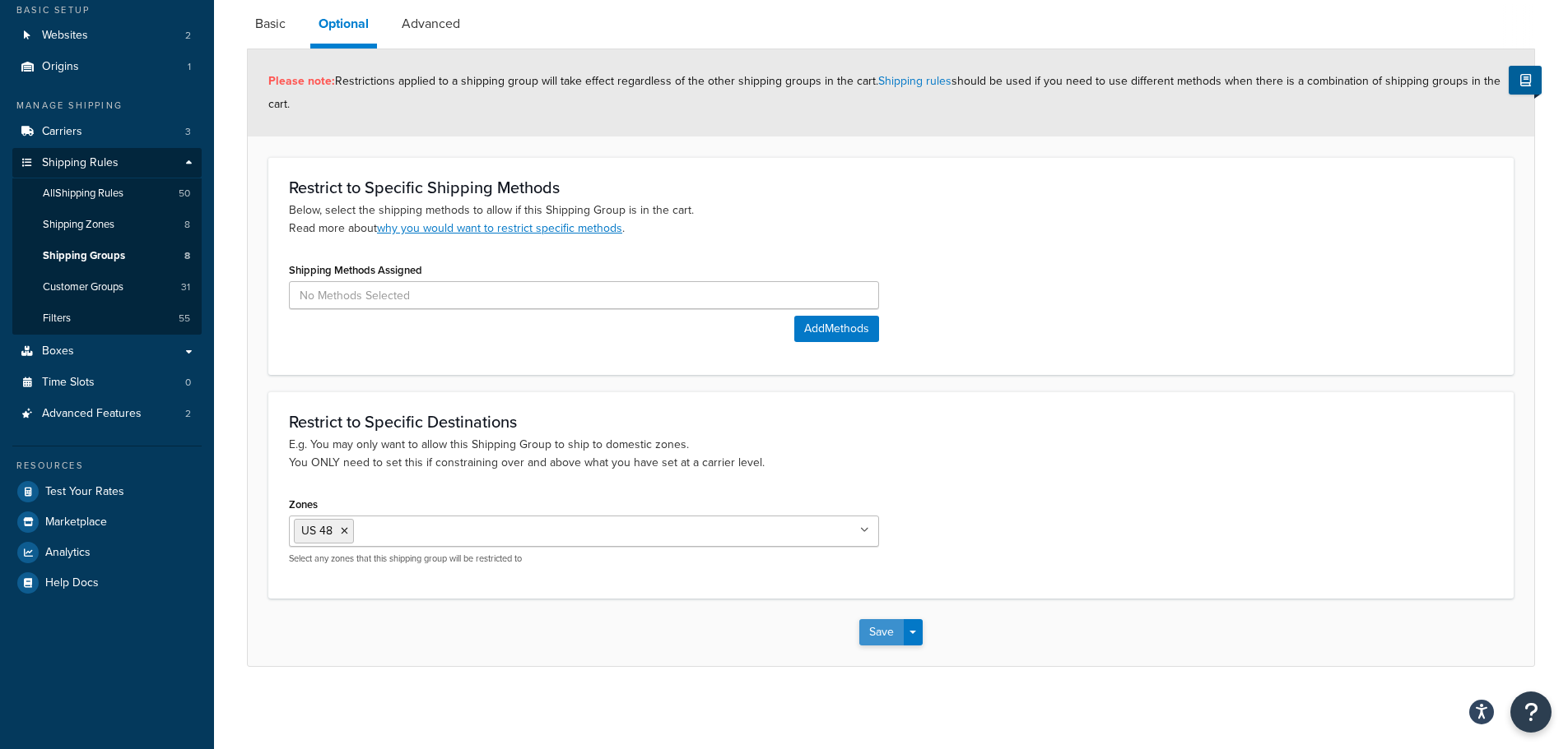
click at [875, 633] on button "Save" at bounding box center [881, 632] width 44 height 27
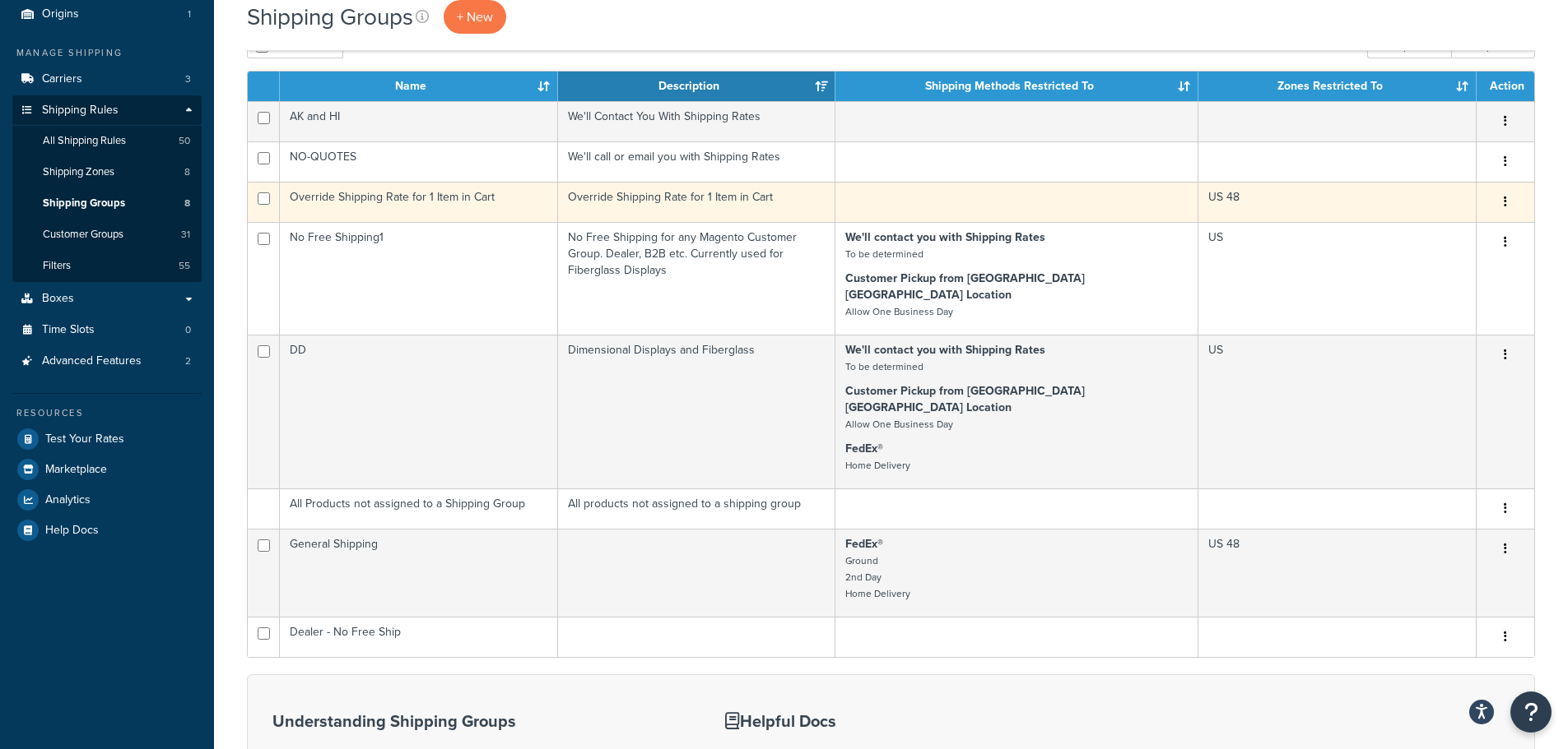
click at [696, 199] on td "Override Shipping Rate for 1 Item in Cart" at bounding box center [697, 201] width 279 height 40
